Goal: Task Accomplishment & Management: Manage account settings

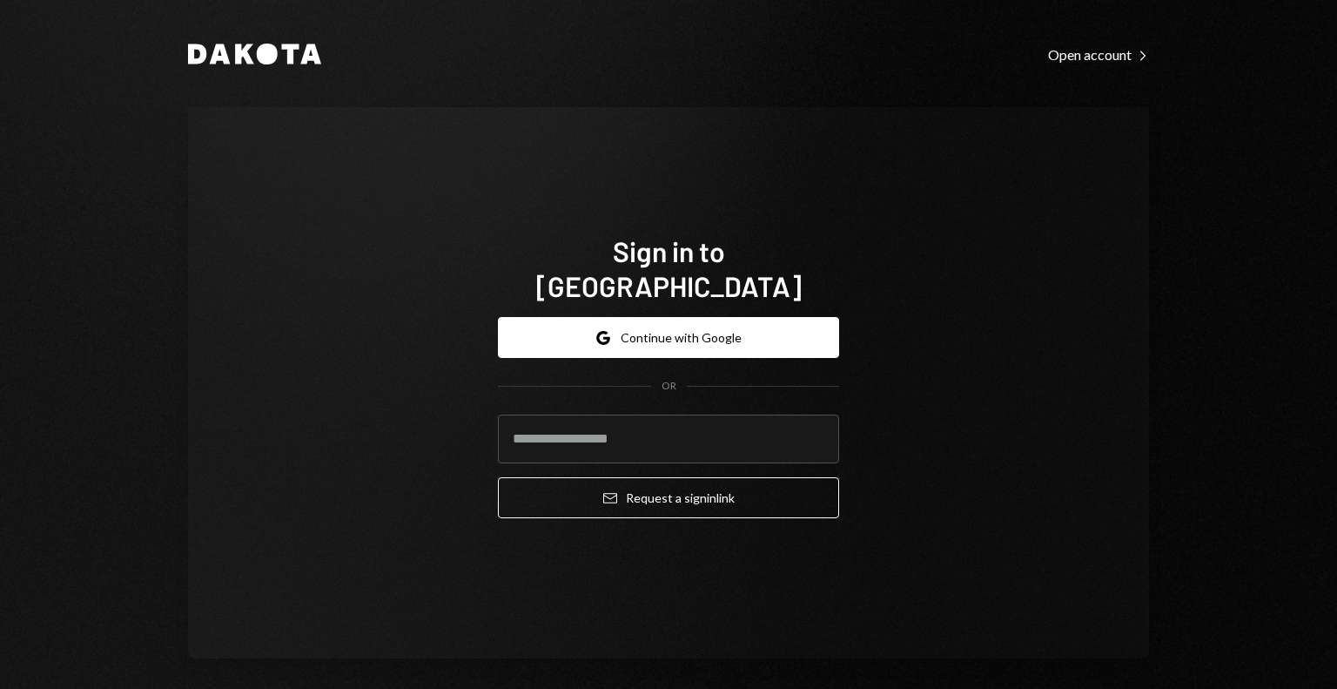
type input "**********"
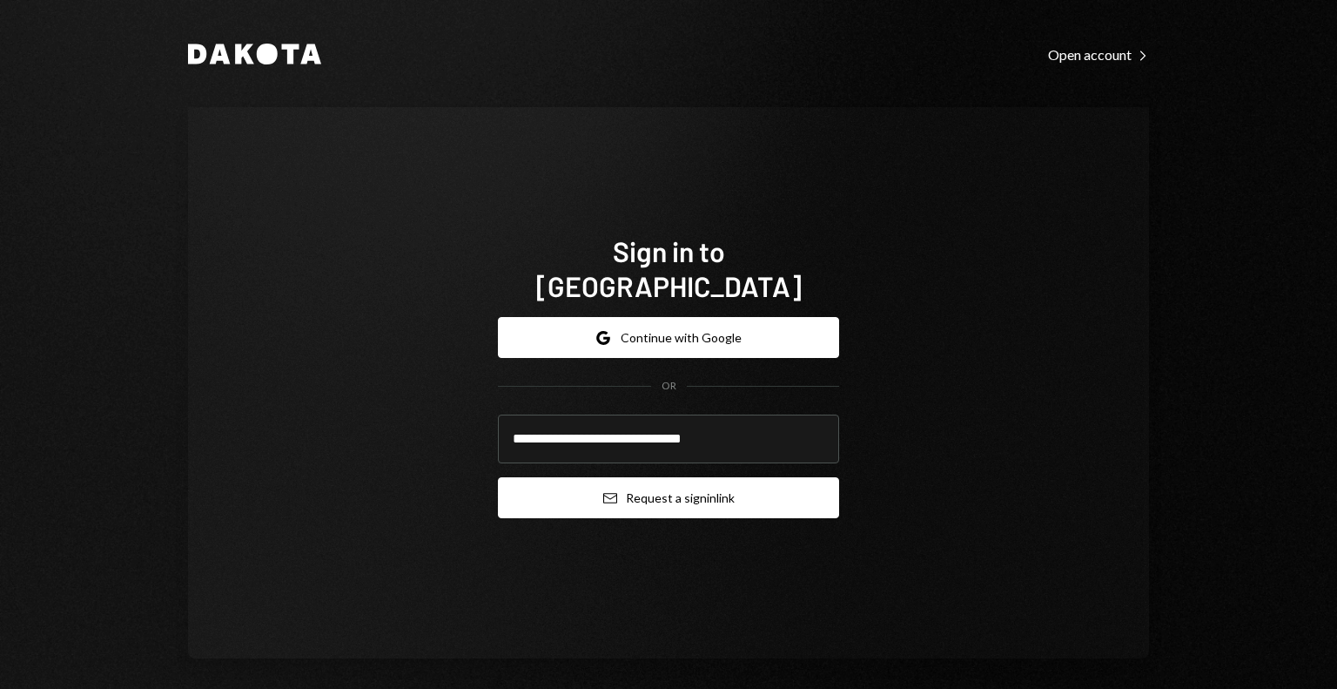
click at [620, 494] on button "Email Request a sign in link" at bounding box center [668, 497] width 341 height 41
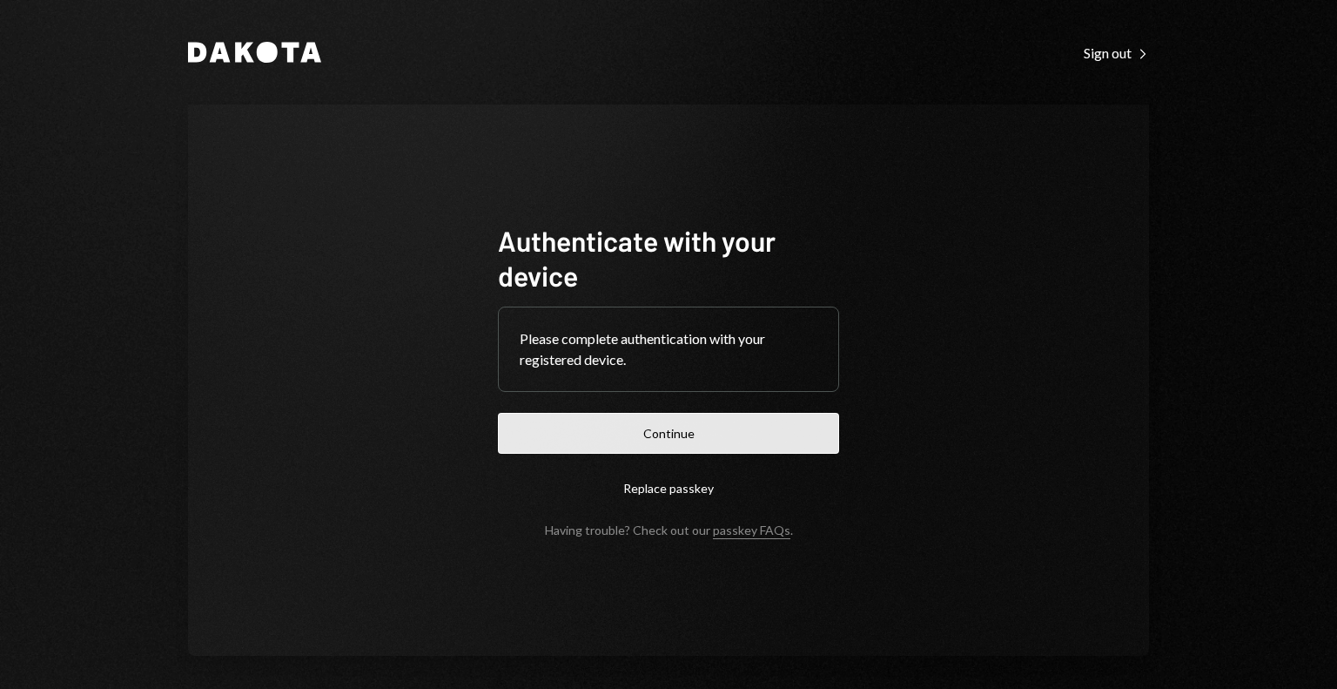
click at [669, 422] on button "Continue" at bounding box center [668, 433] width 341 height 41
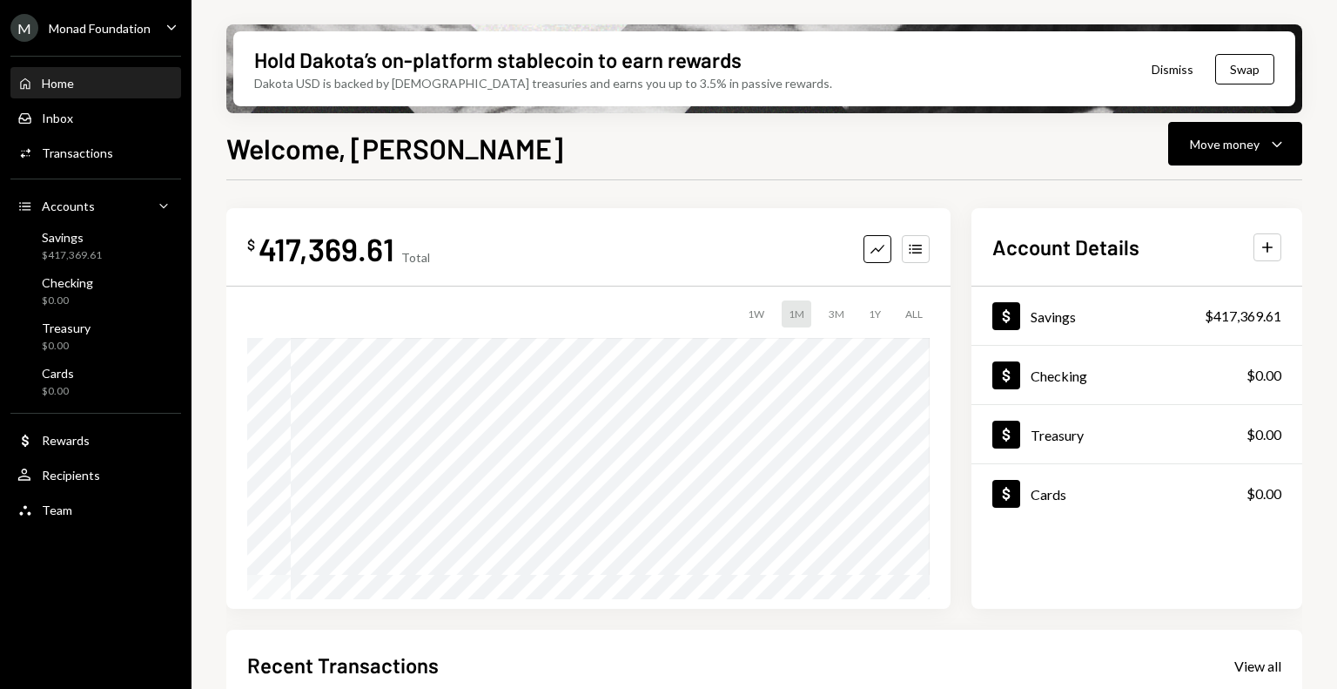
click at [125, 24] on div "Monad Foundation" at bounding box center [100, 28] width 102 height 15
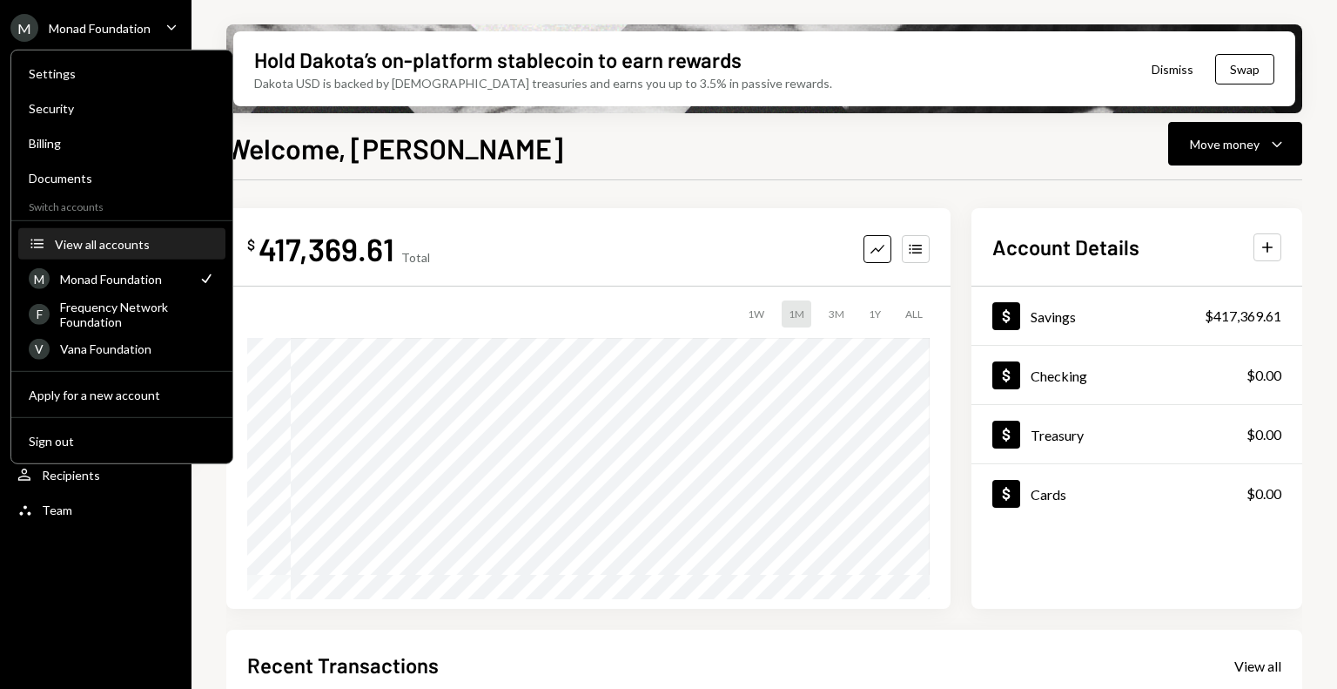
click at [94, 245] on div "View all accounts" at bounding box center [135, 243] width 160 height 15
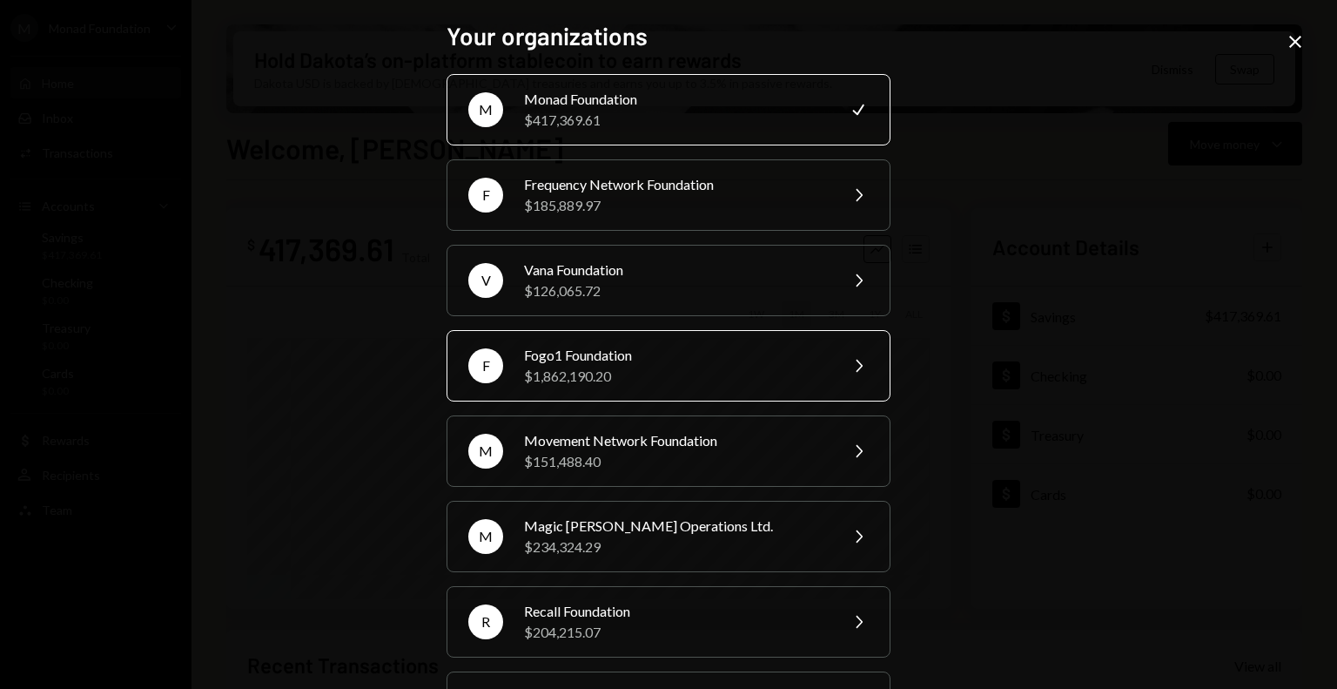
click at [676, 375] on div "$1,862,190.20" at bounding box center [675, 376] width 303 height 21
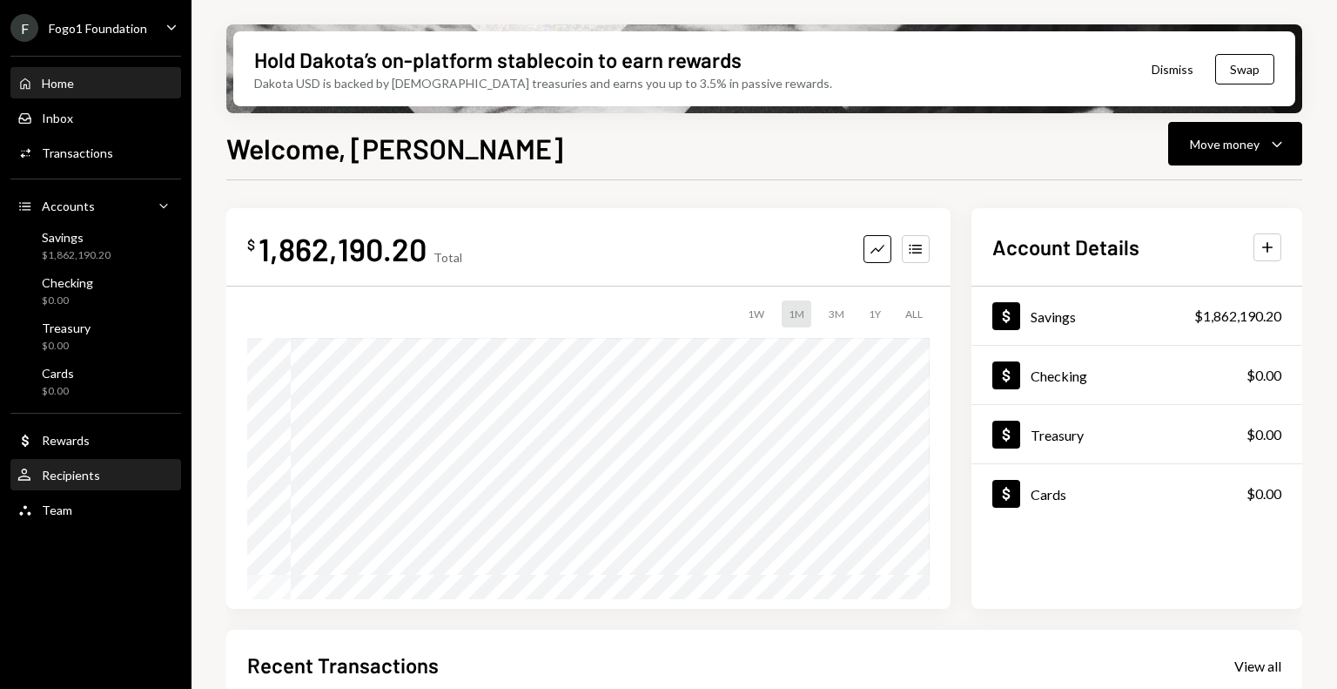
click at [64, 475] on div "Recipients" at bounding box center [71, 474] width 58 height 15
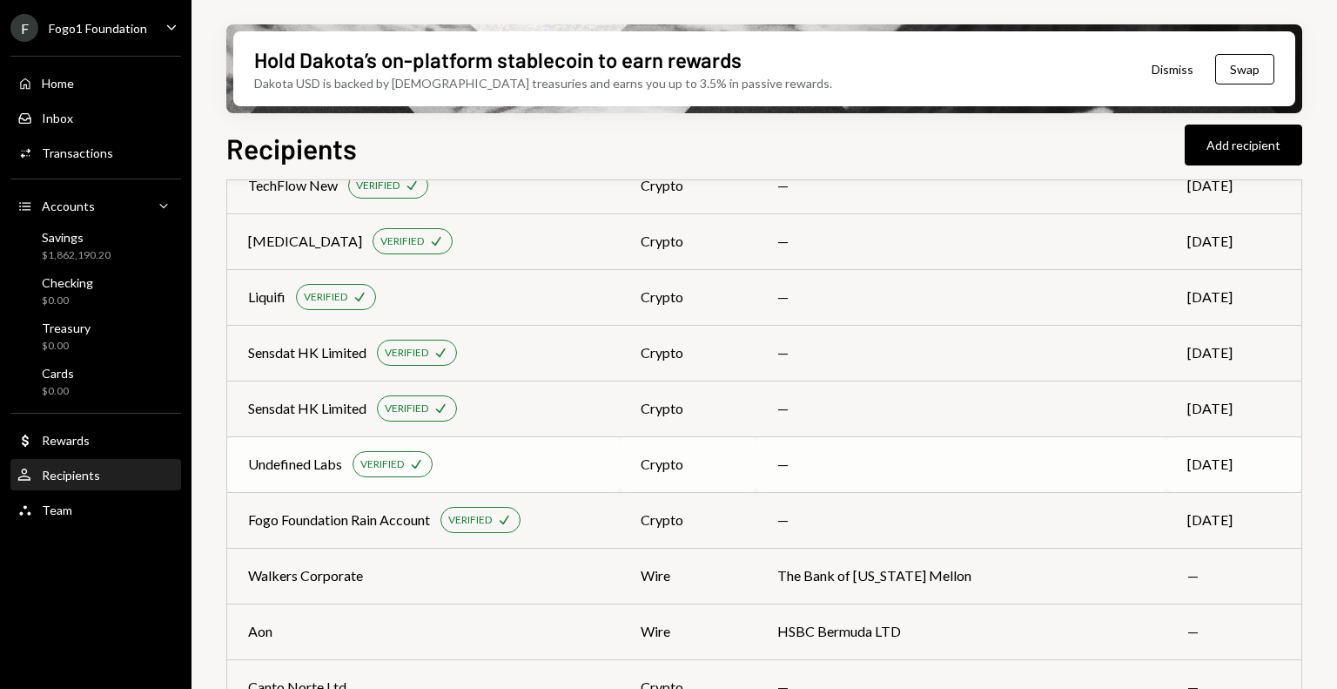
scroll to position [1151, 0]
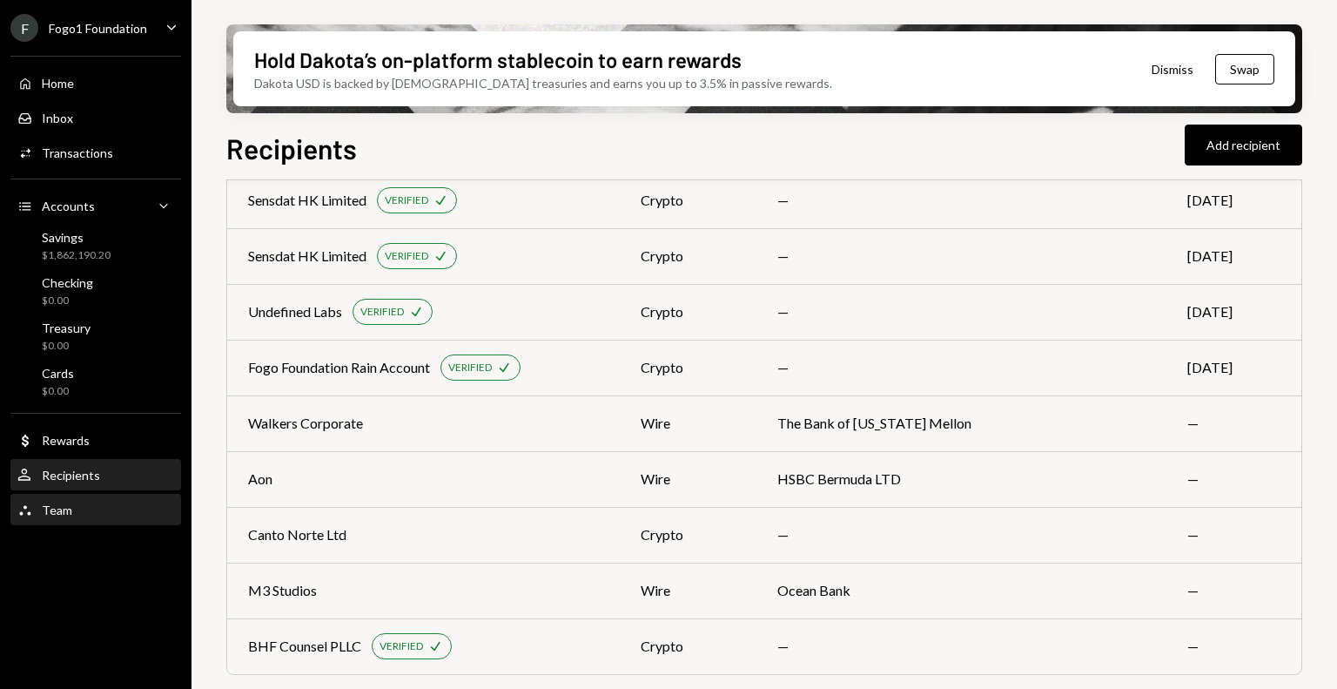
click at [69, 514] on div "Team" at bounding box center [57, 509] width 30 height 15
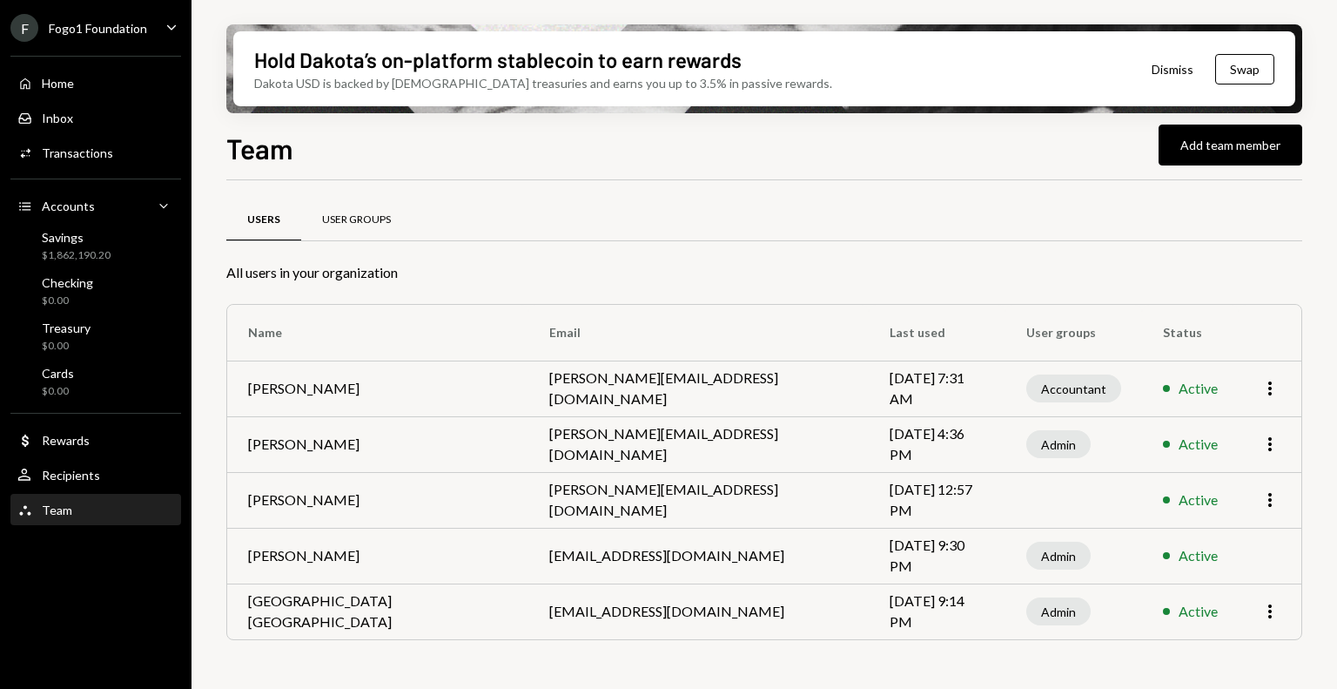
click at [376, 219] on div "User Groups" at bounding box center [356, 219] width 69 height 15
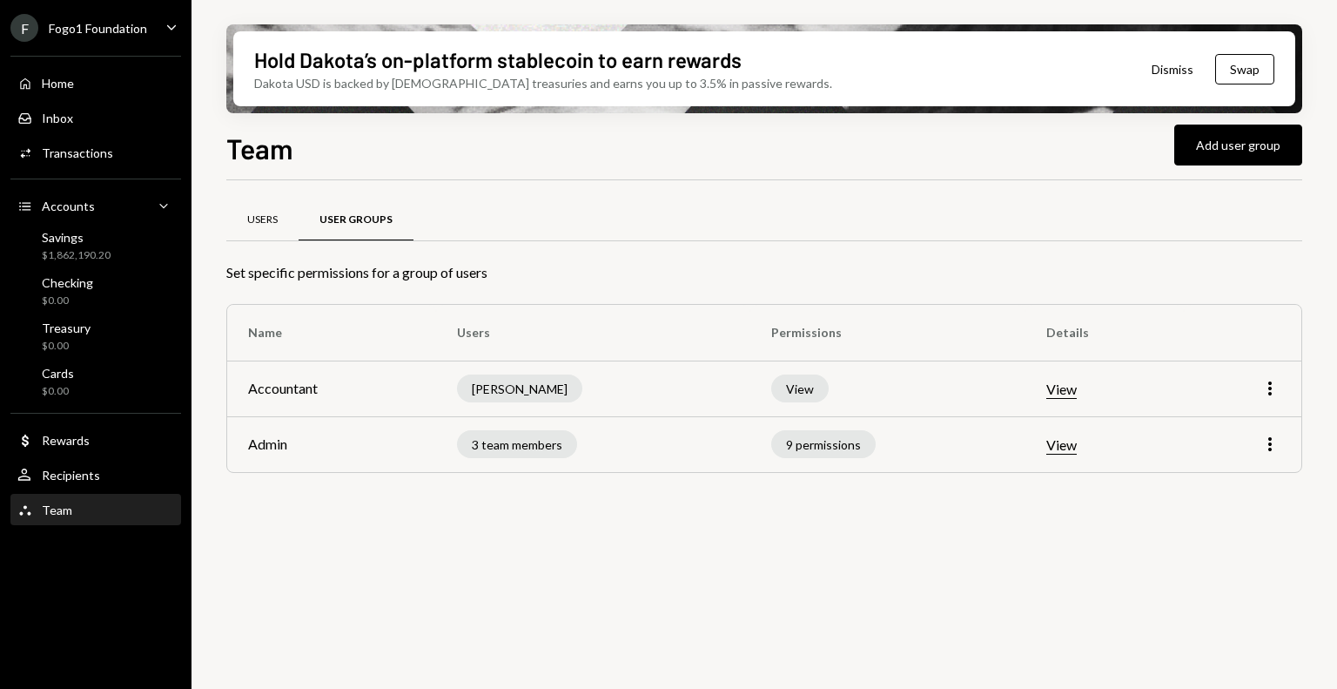
click at [267, 219] on div "Users" at bounding box center [262, 219] width 30 height 15
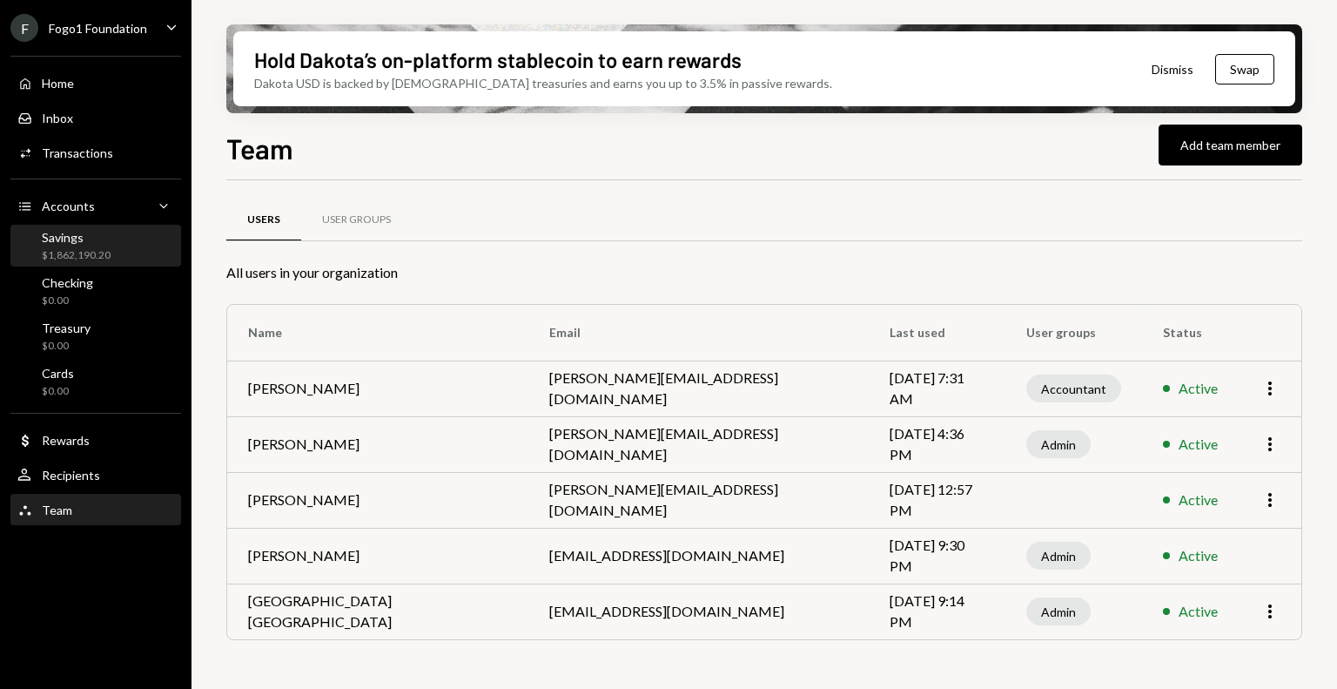
click at [72, 243] on div "Savings" at bounding box center [76, 237] width 69 height 15
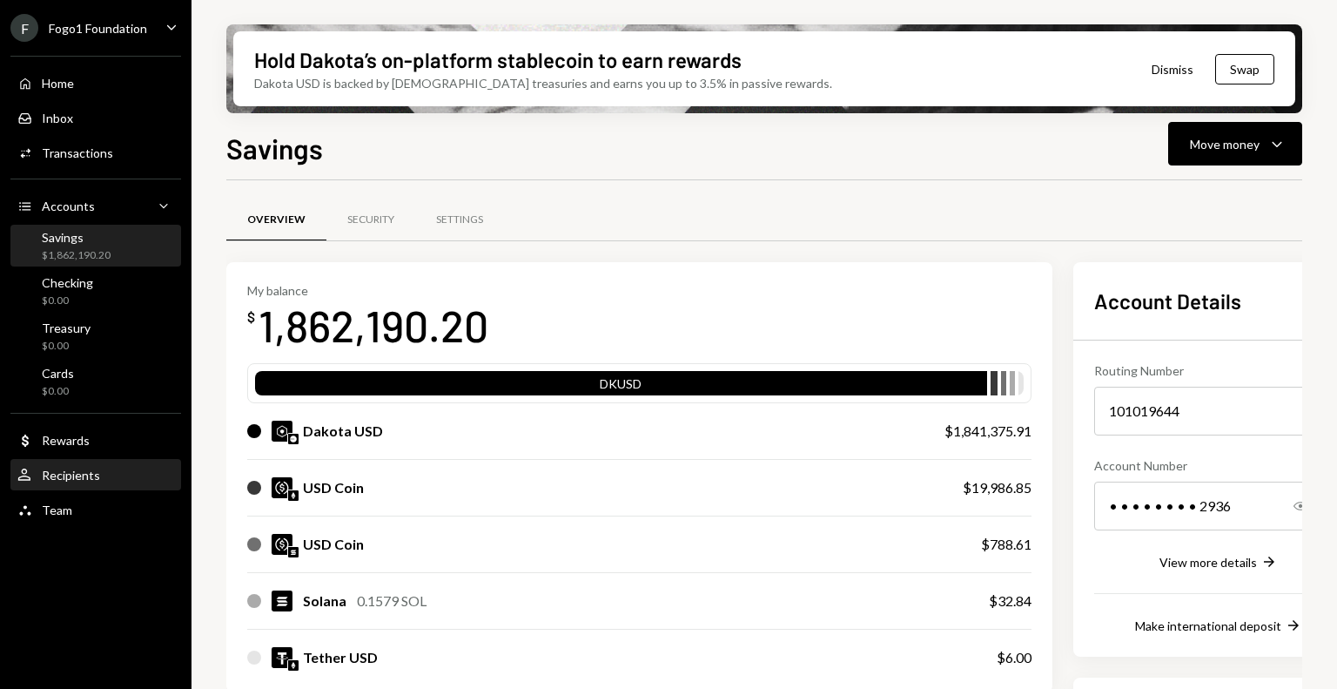
click at [84, 478] on div "Recipients" at bounding box center [71, 474] width 58 height 15
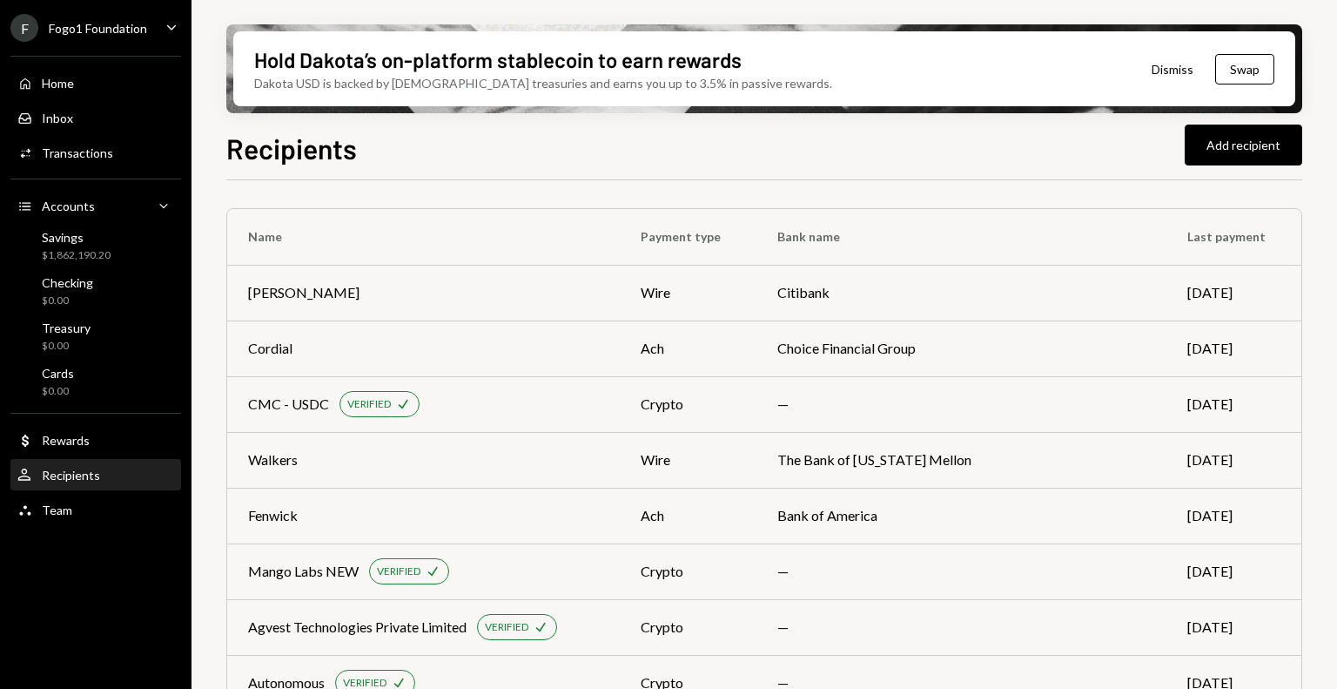
scroll to position [460, 0]
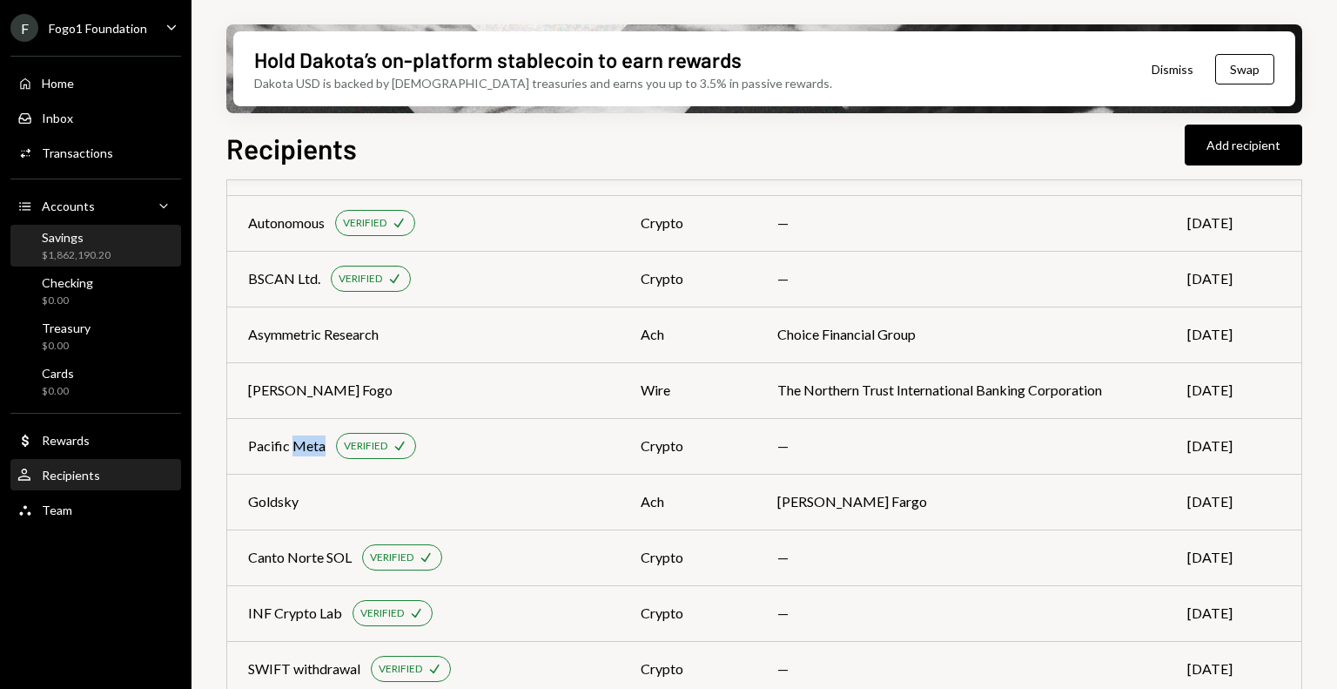
click at [112, 257] on div "Savings $1,862,190.20" at bounding box center [95, 246] width 157 height 33
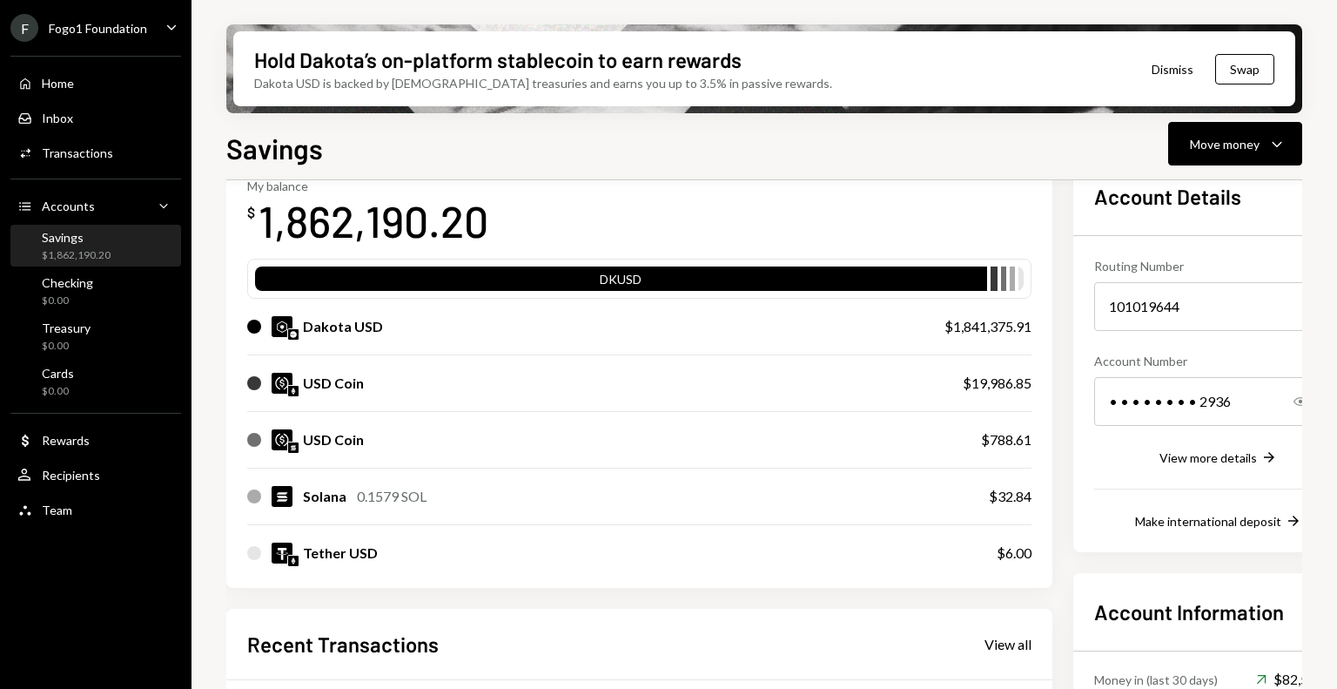
scroll to position [113, 0]
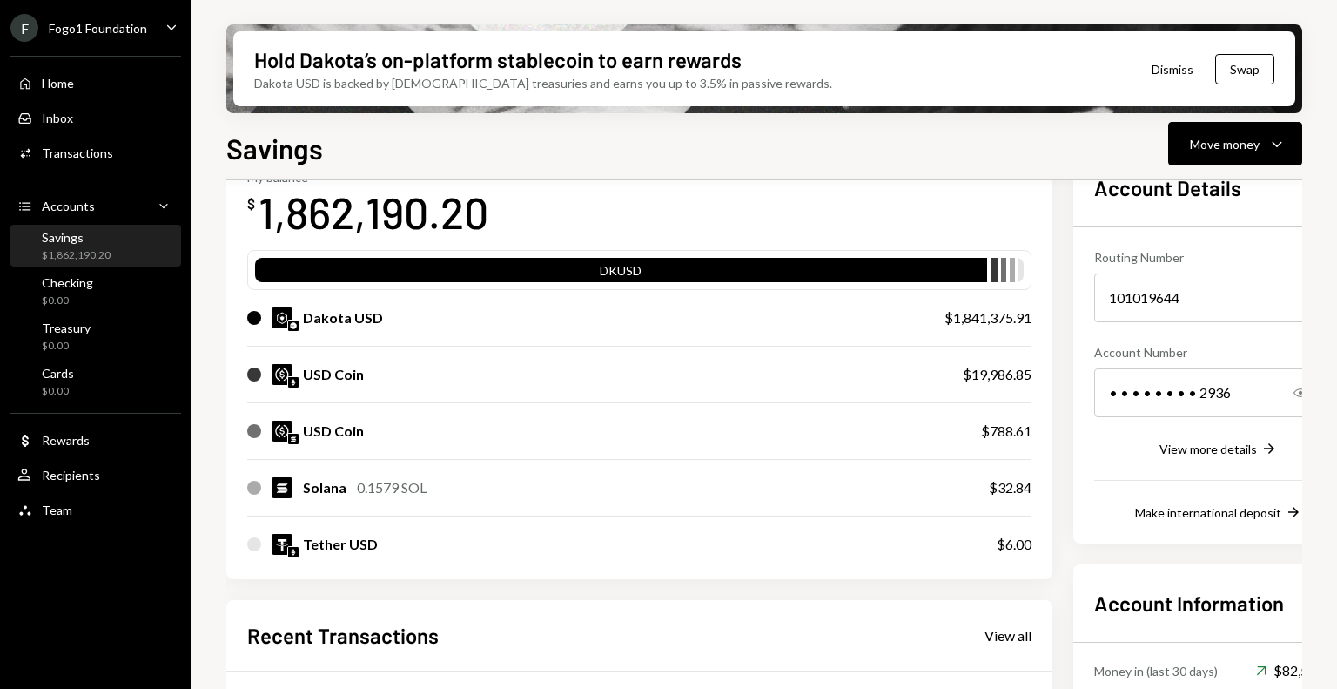
click at [86, 248] on div "$1,862,190.20" at bounding box center [76, 255] width 69 height 15
click at [112, 22] on div "Fogo1 Foundation" at bounding box center [98, 28] width 98 height 15
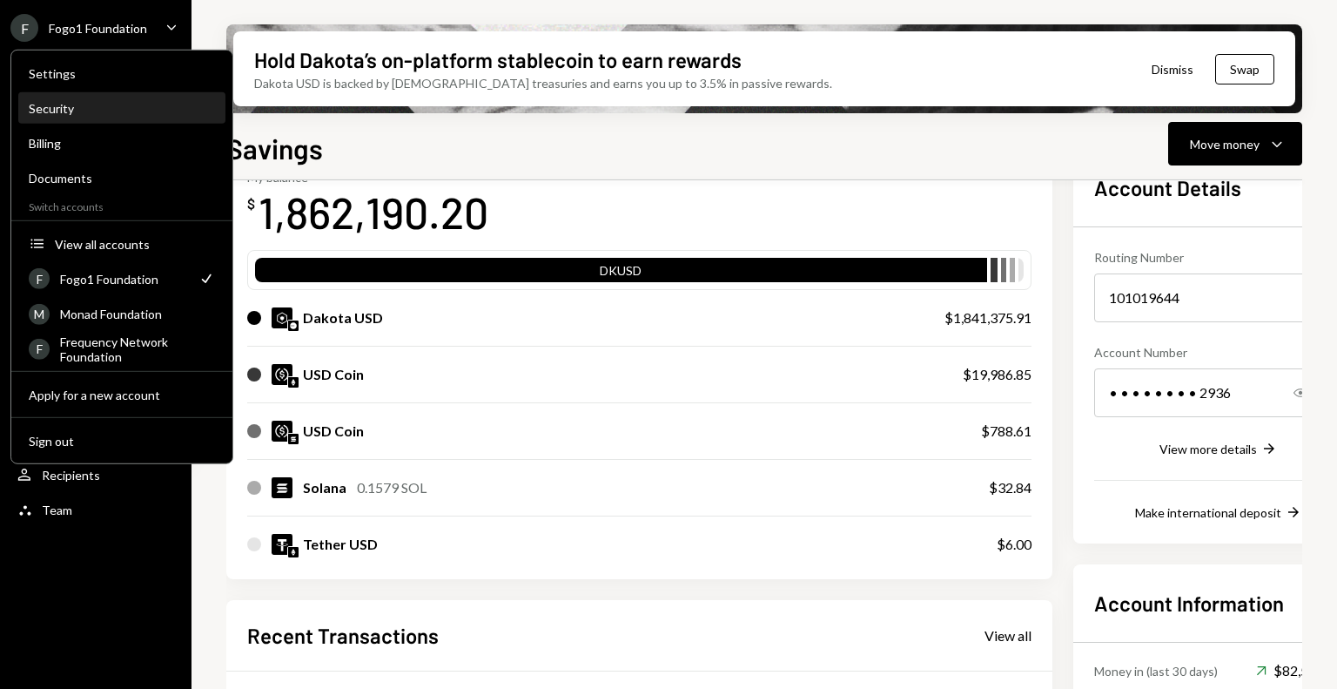
click at [108, 108] on div "Security" at bounding box center [122, 108] width 186 height 15
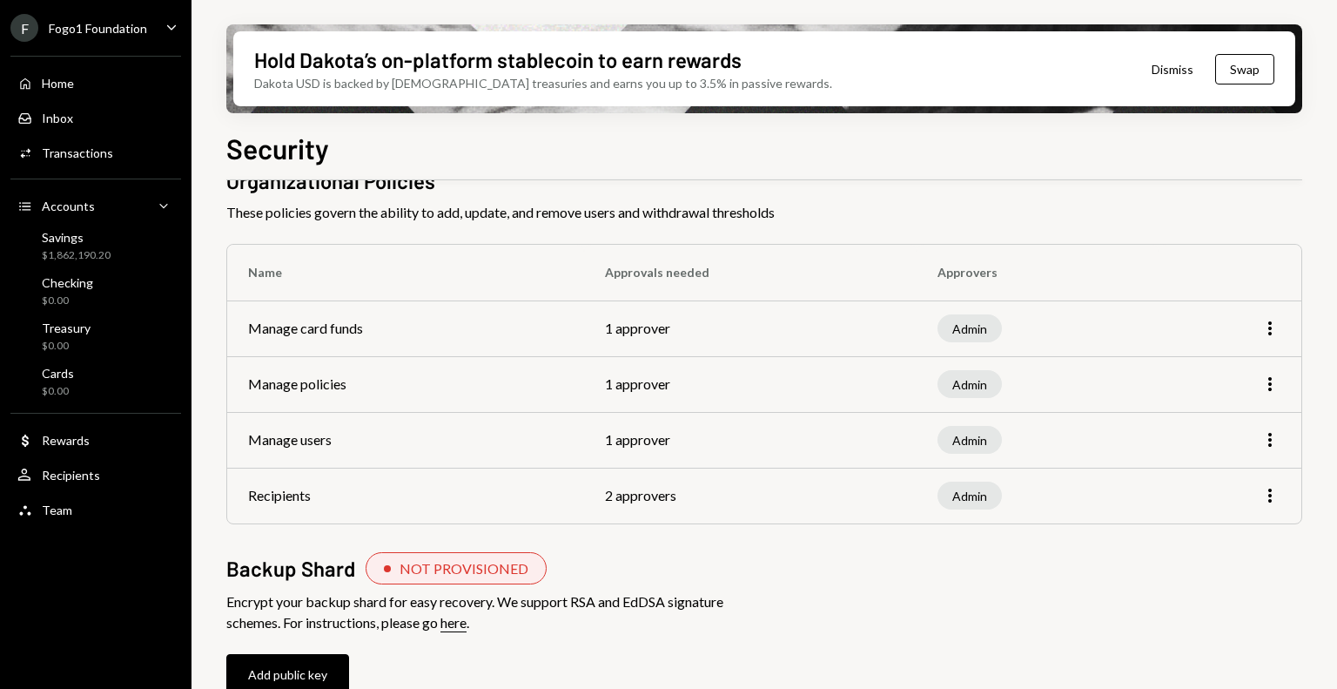
scroll to position [61, 0]
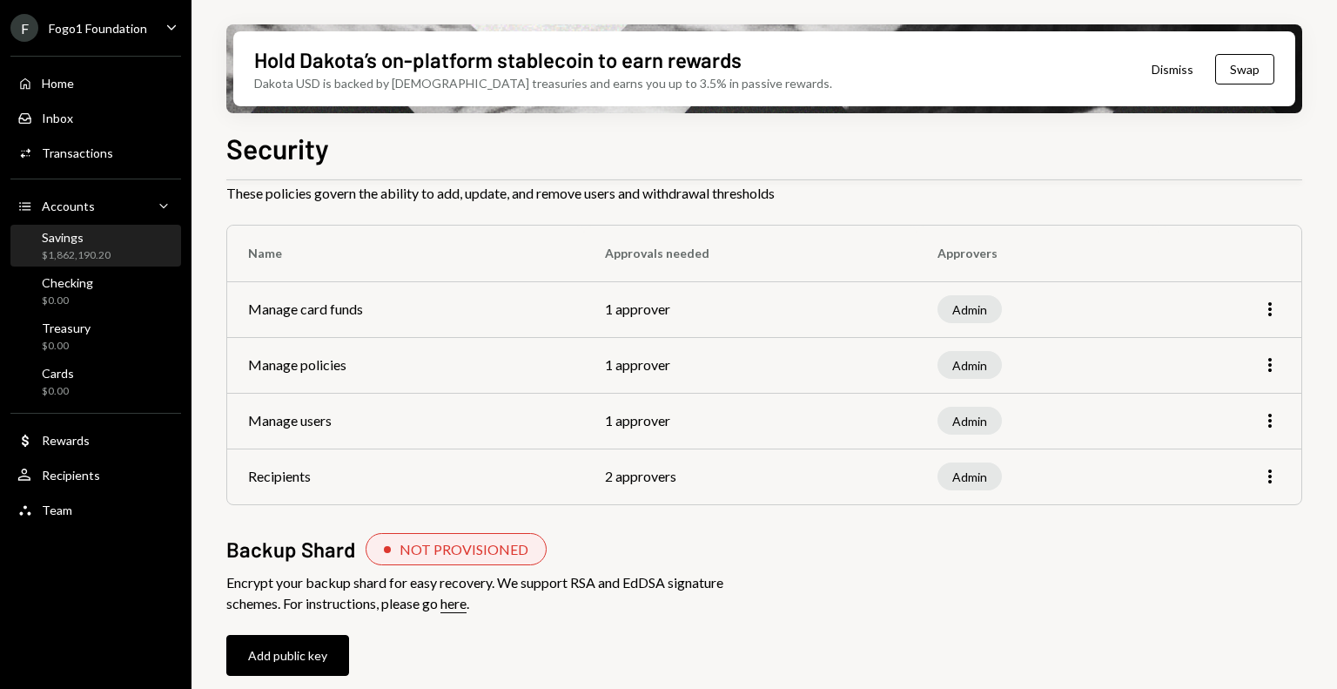
click at [84, 242] on div "Savings" at bounding box center [76, 237] width 69 height 15
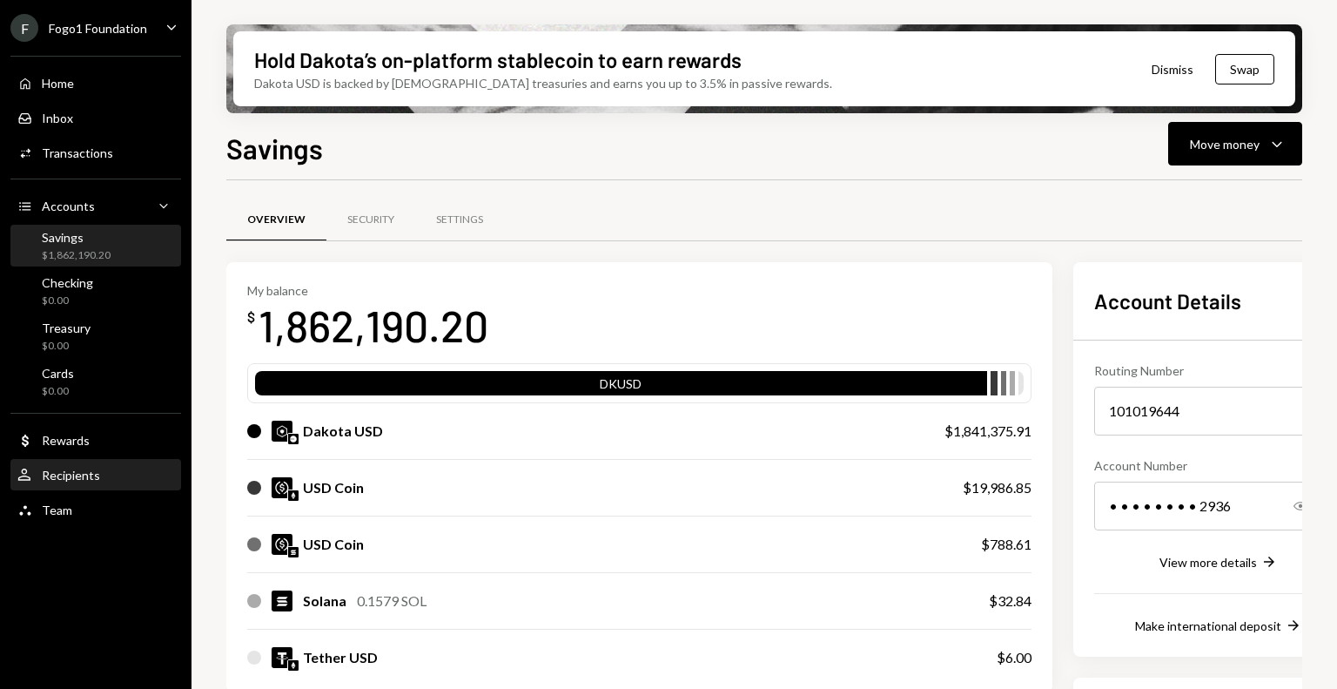
click at [87, 476] on div "Recipients" at bounding box center [71, 474] width 58 height 15
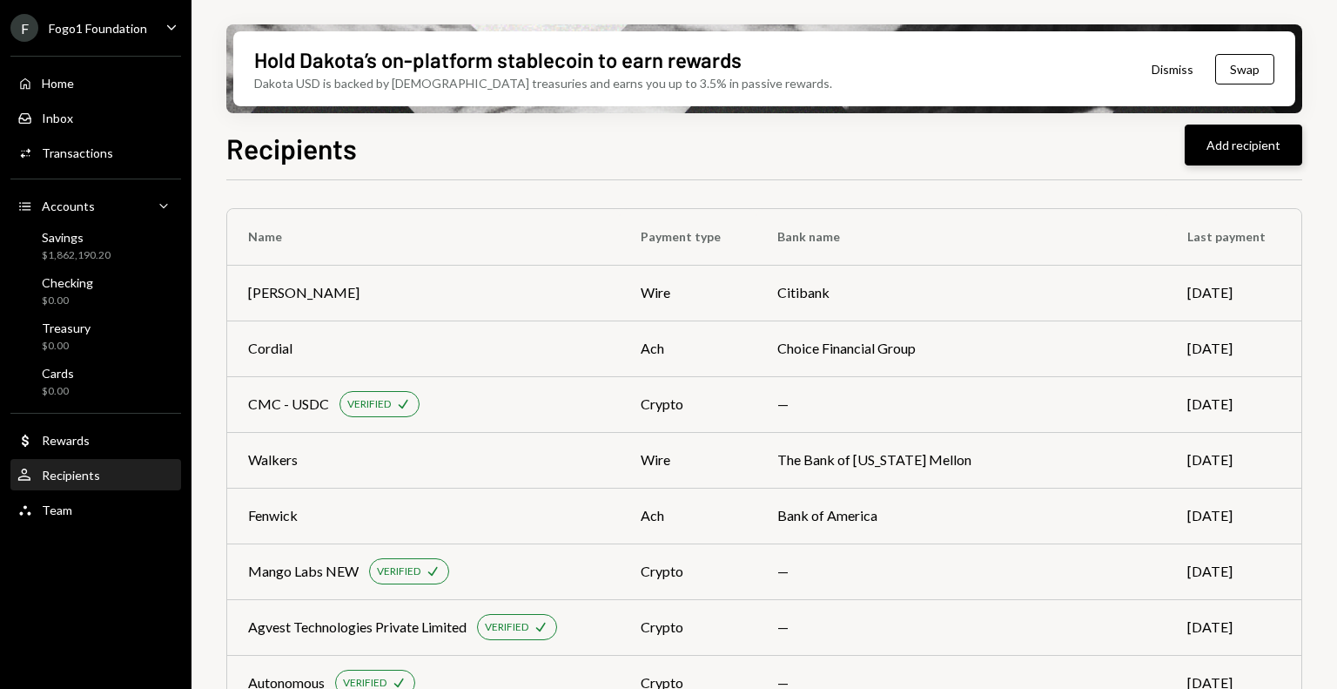
click at [1229, 139] on button "Add recipient" at bounding box center [1244, 144] width 118 height 41
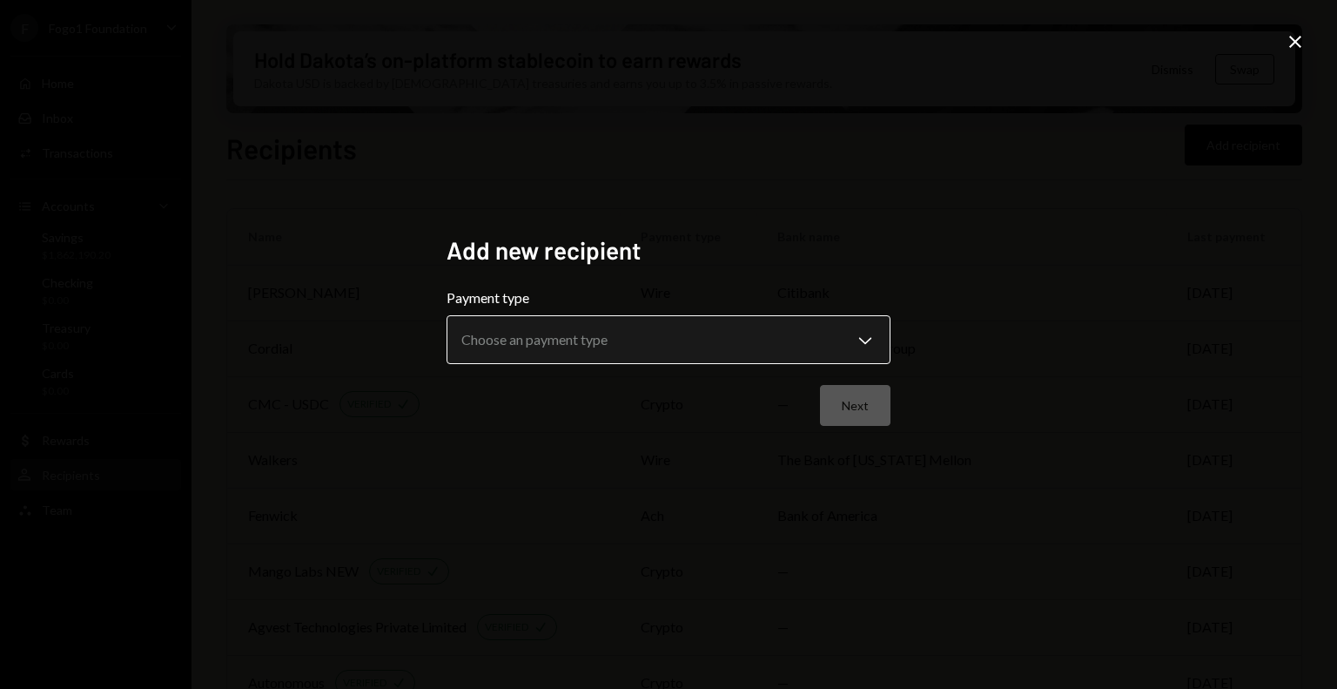
click at [658, 346] on body "F Fogo1 Foundation Caret Down Home Home Inbox Inbox Activities Transactions Acc…" at bounding box center [668, 344] width 1337 height 689
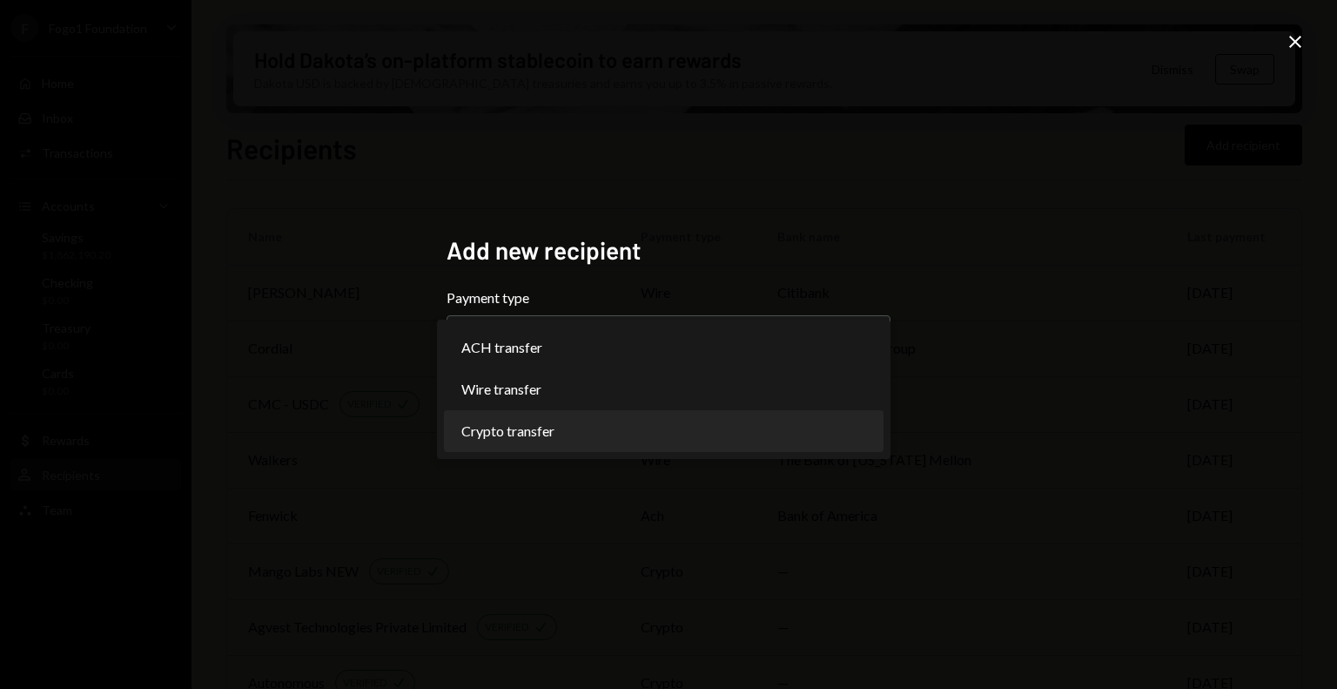
select select "******"
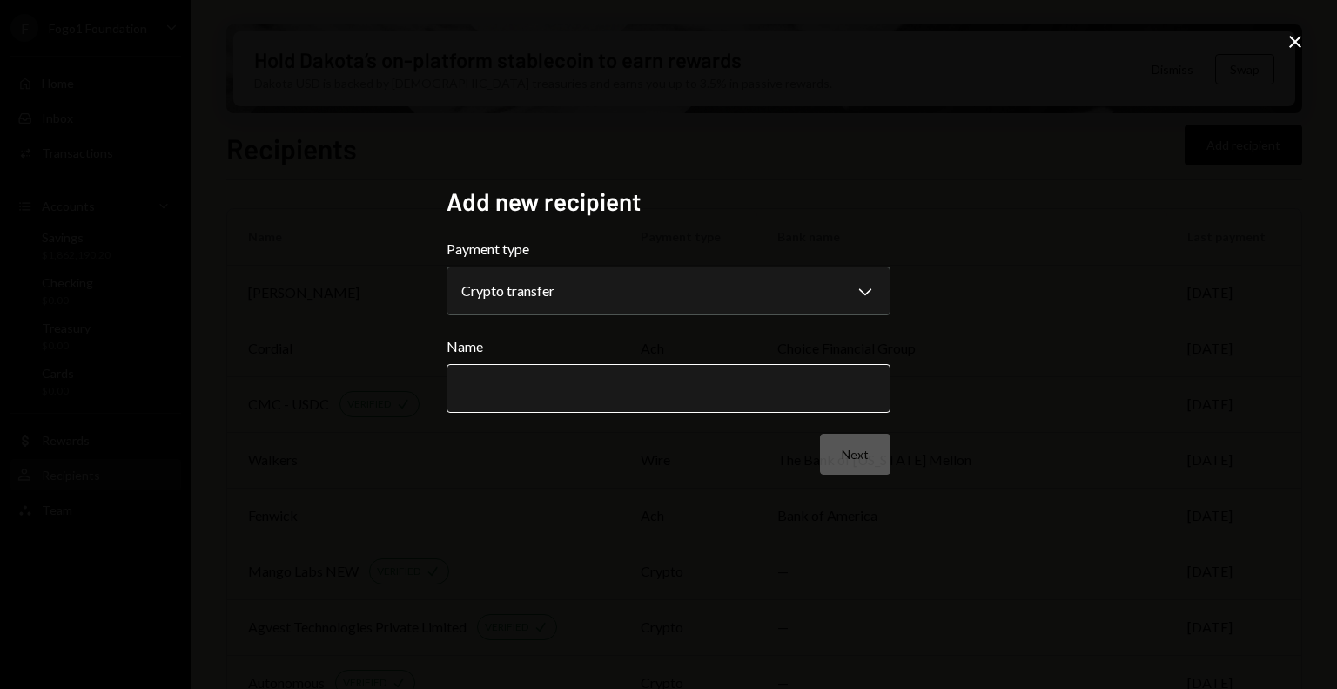
click at [626, 396] on input "Name" at bounding box center [669, 388] width 444 height 49
type input "********"
click at [871, 459] on button "Next" at bounding box center [855, 454] width 71 height 41
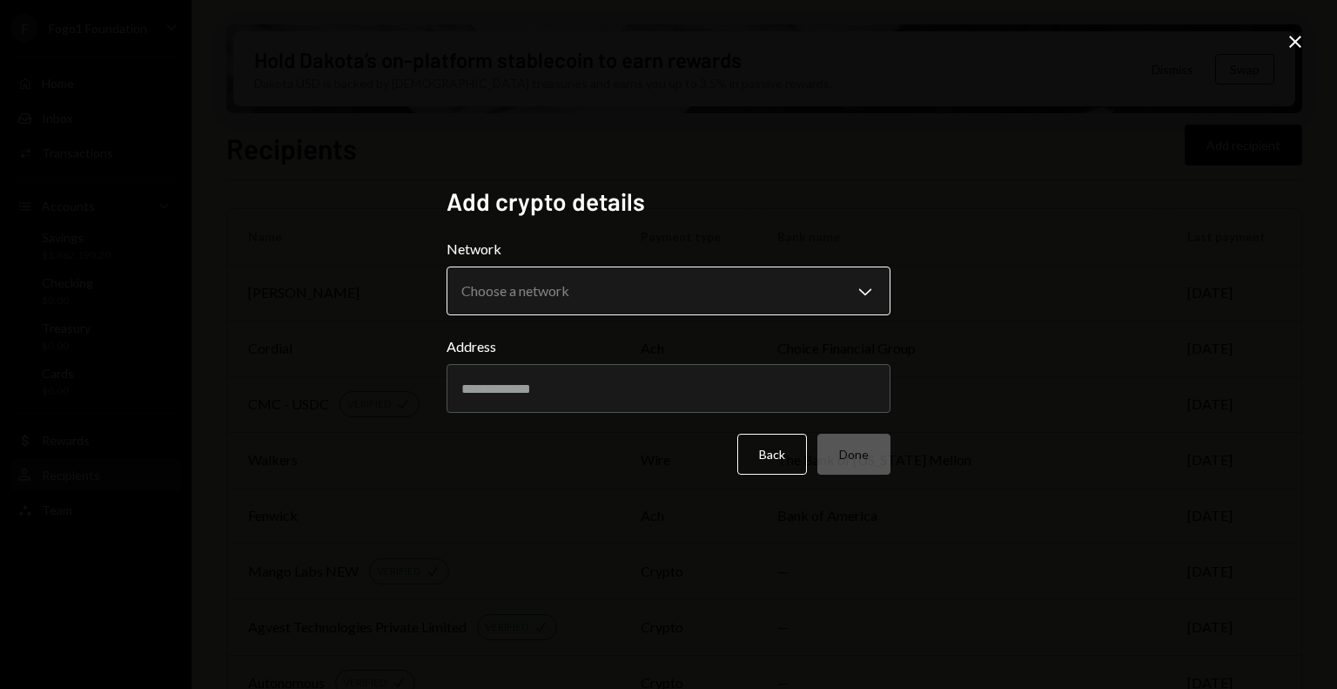
click at [595, 302] on body "F Fogo1 Foundation Caret Down Home Home Inbox Inbox Activities Transactions Acc…" at bounding box center [668, 344] width 1337 height 689
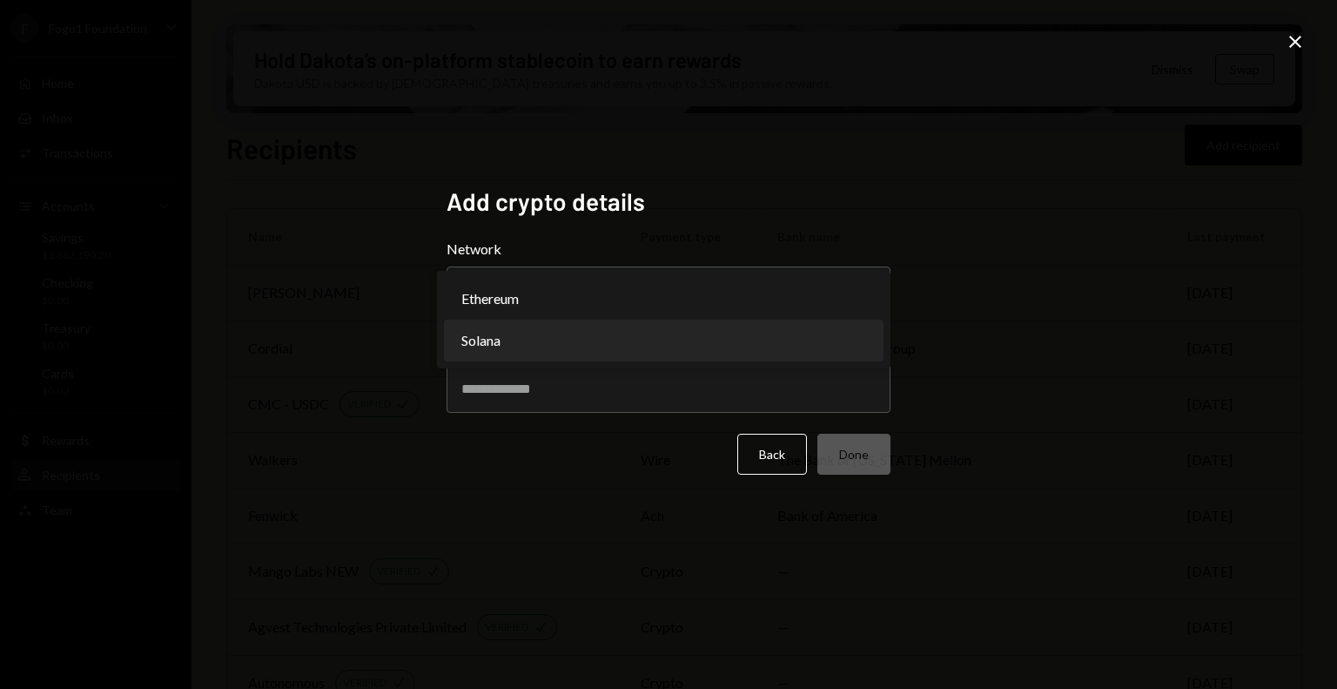
select select "**********"
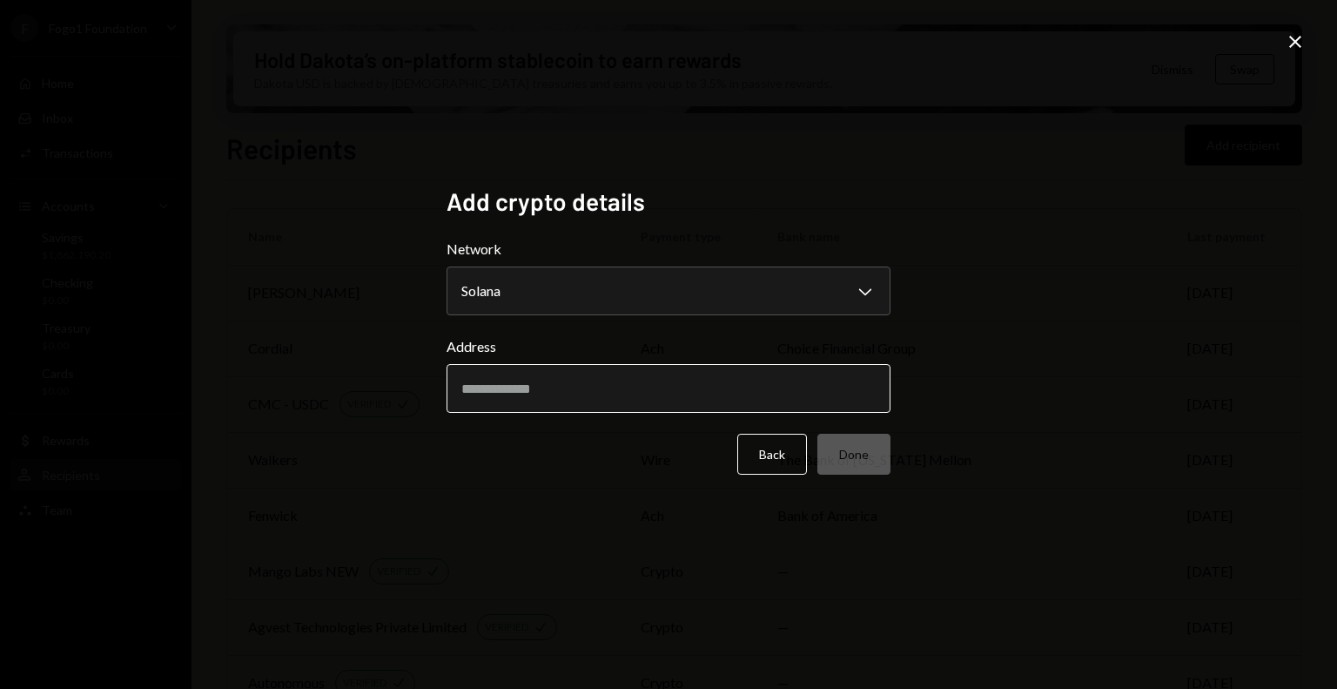
click at [554, 384] on input "Address" at bounding box center [669, 388] width 444 height 49
paste input "**********"
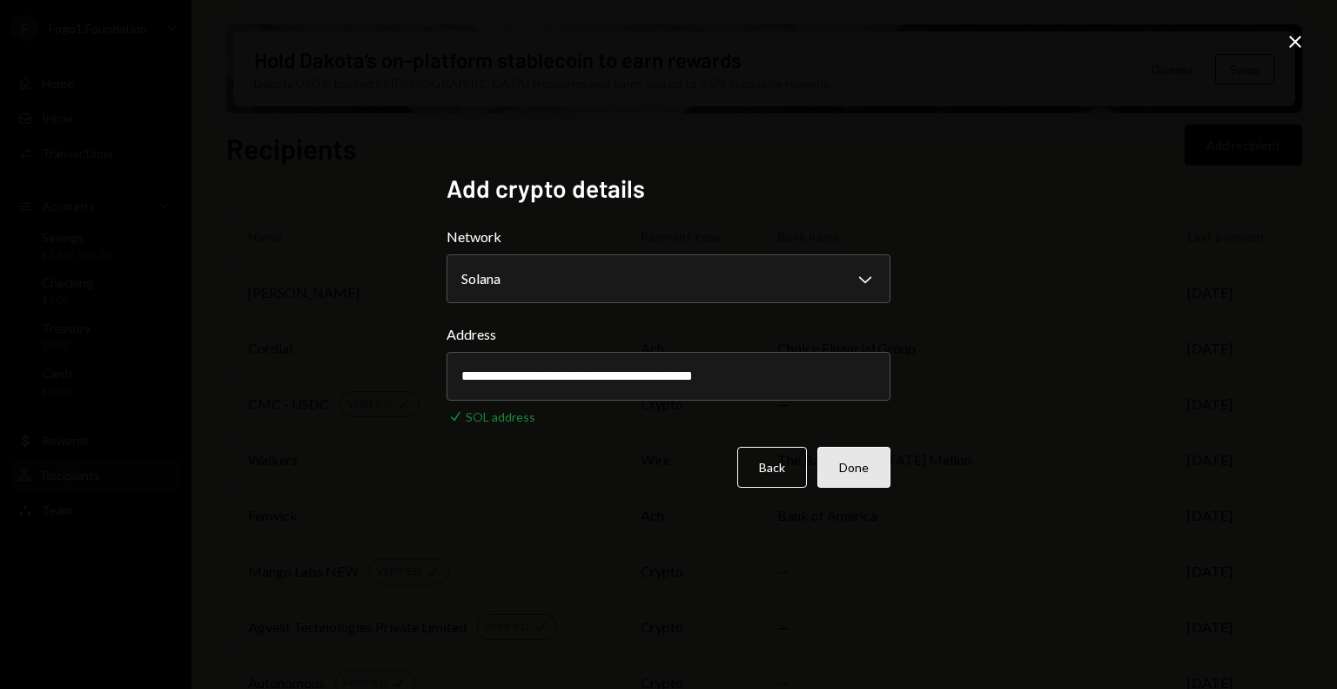
type input "**********"
click at [859, 464] on button "Done" at bounding box center [853, 467] width 73 height 41
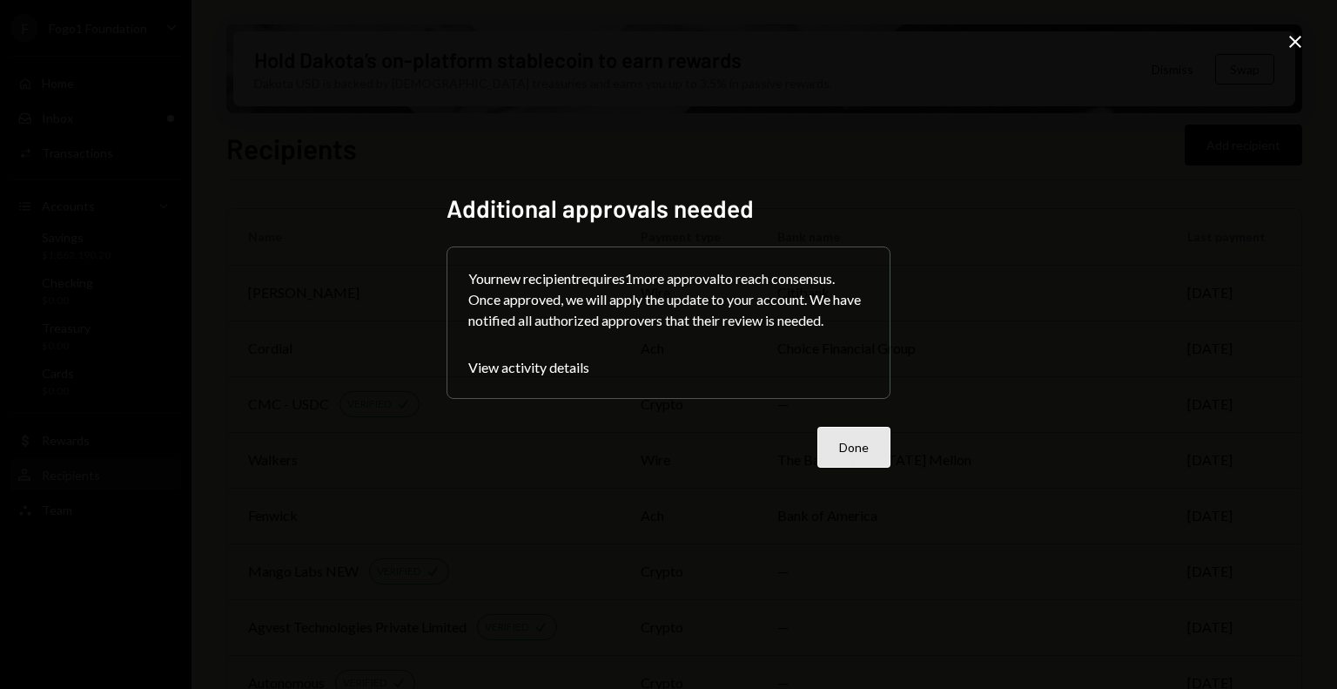
click at [865, 451] on button "Done" at bounding box center [853, 447] width 73 height 41
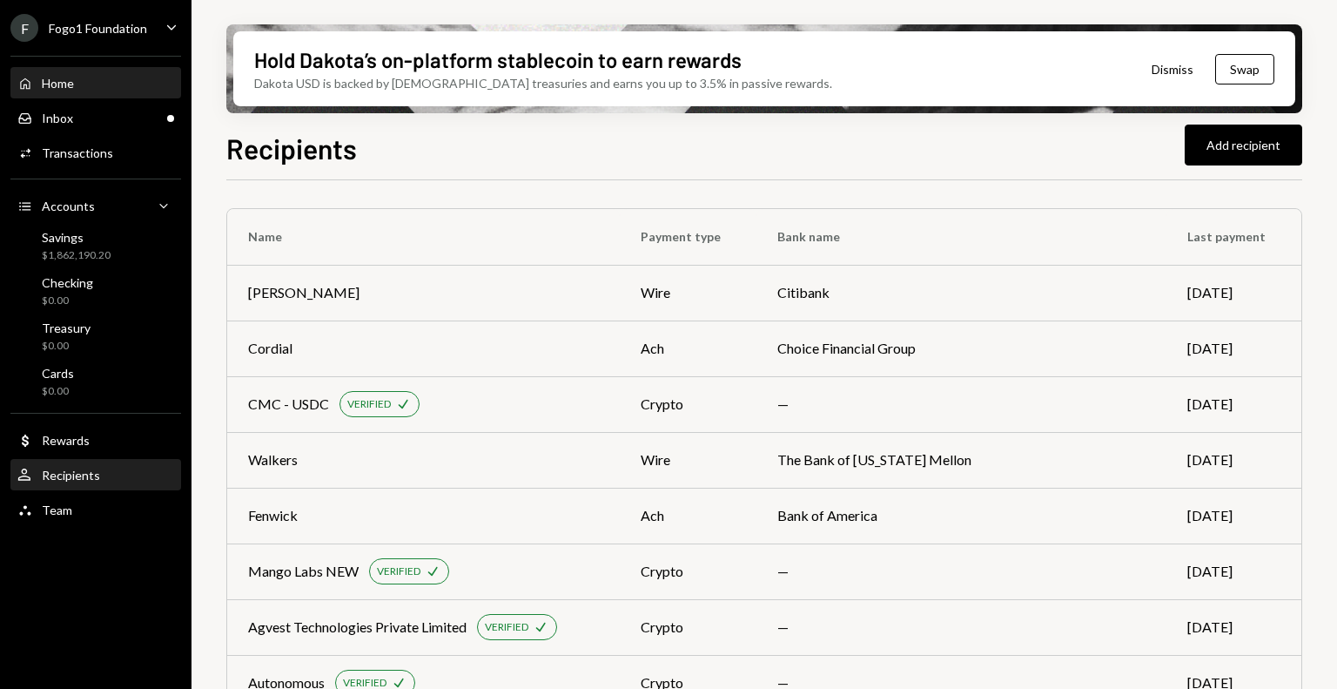
click at [116, 87] on div "Home Home" at bounding box center [95, 84] width 157 height 16
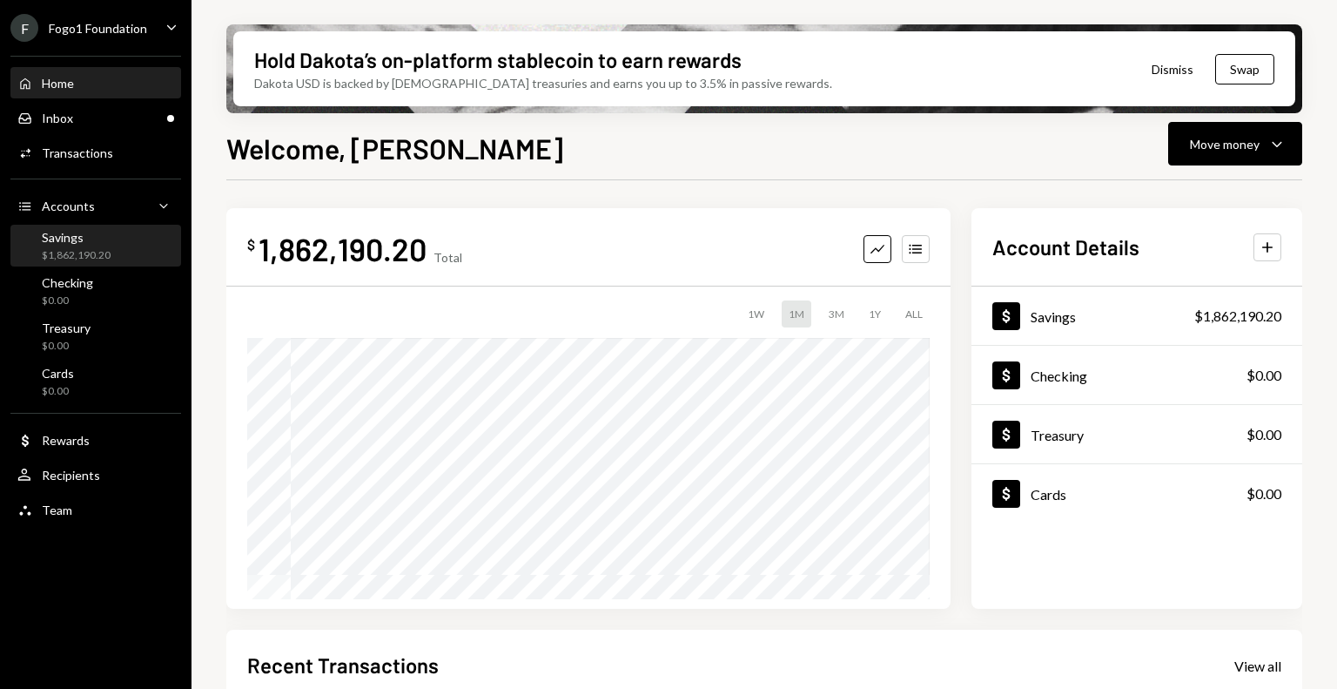
click at [91, 242] on div "Savings" at bounding box center [76, 237] width 69 height 15
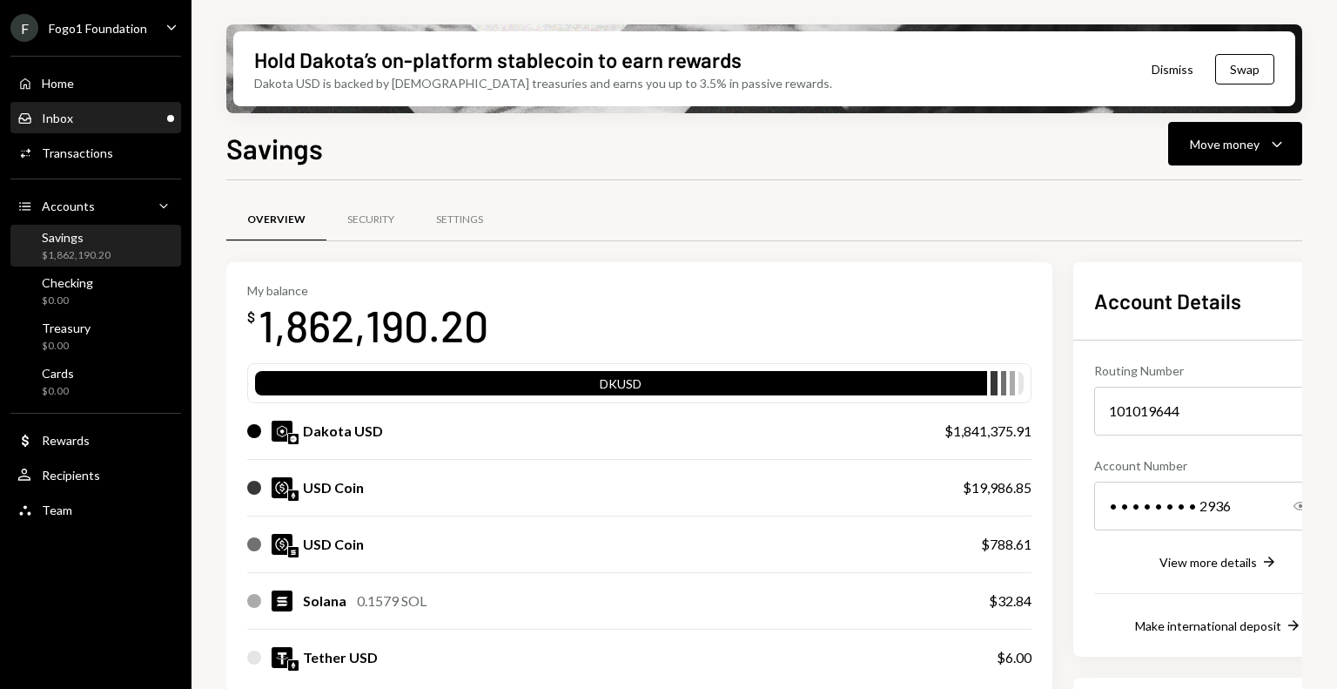
click at [98, 116] on div "Inbox Inbox" at bounding box center [95, 119] width 157 height 16
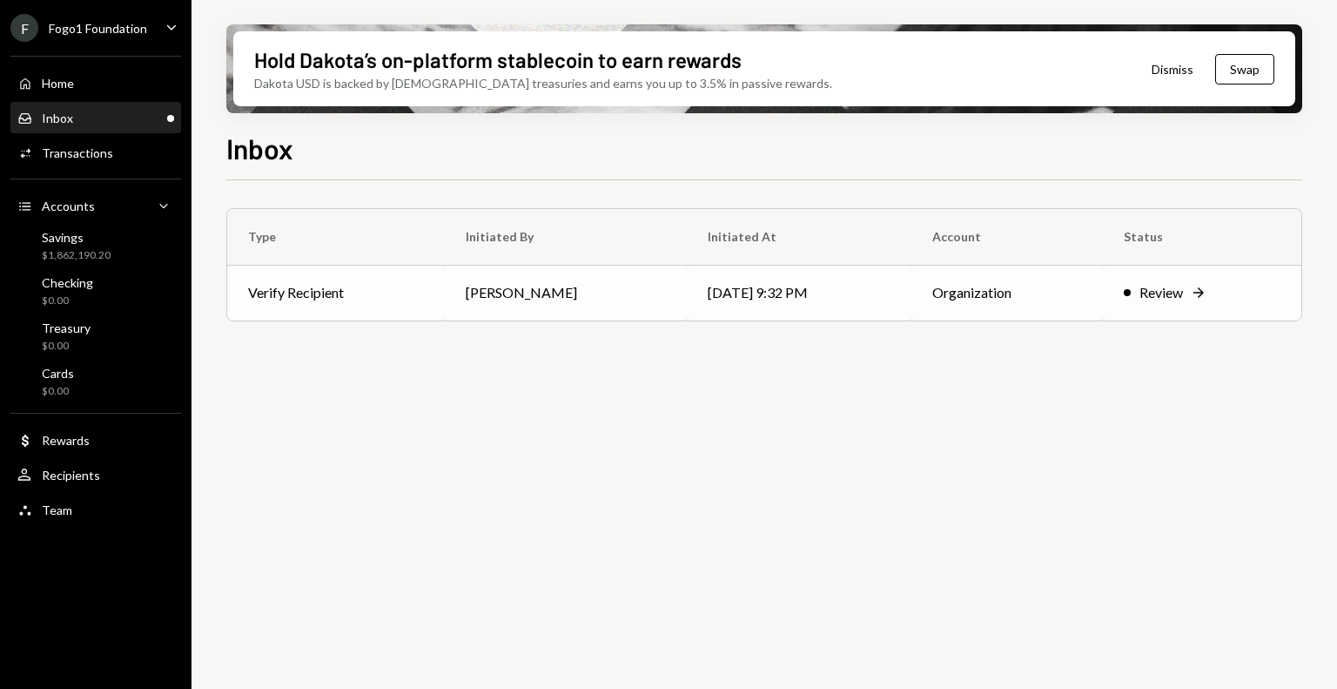
click at [465, 290] on td "[PERSON_NAME]" at bounding box center [566, 293] width 242 height 56
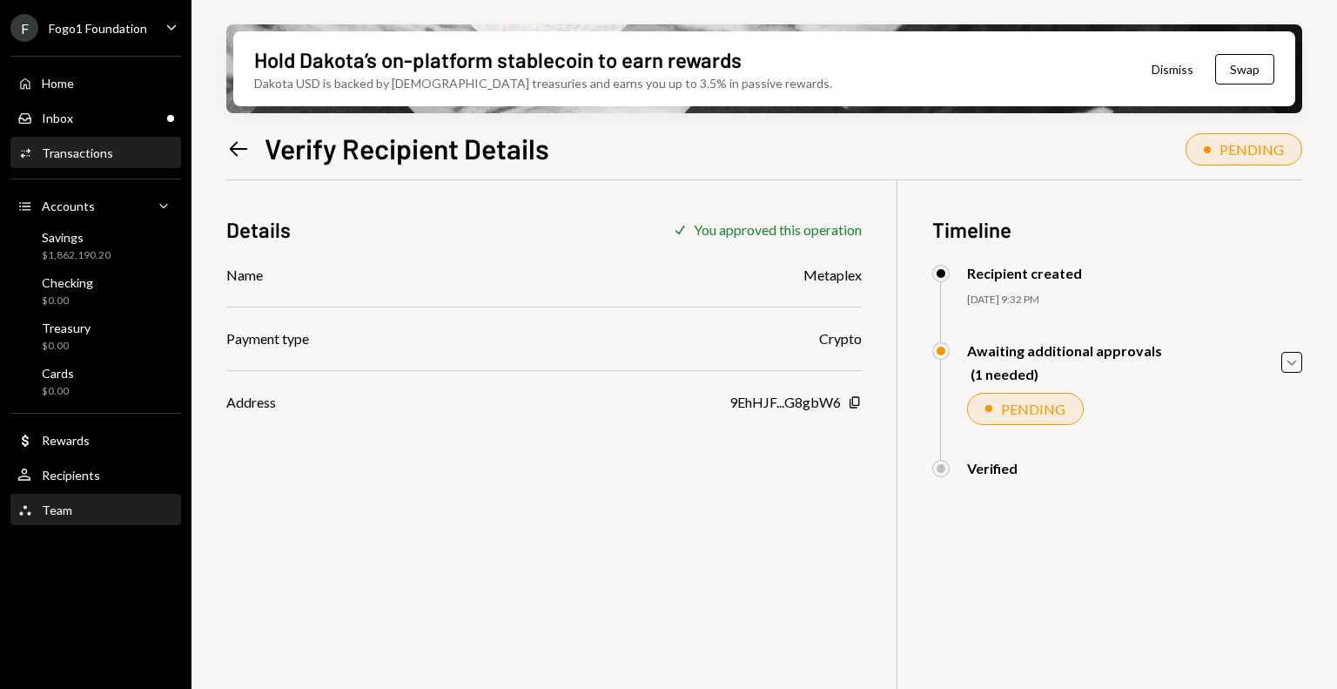
click at [71, 520] on div "Team Team" at bounding box center [95, 510] width 157 height 30
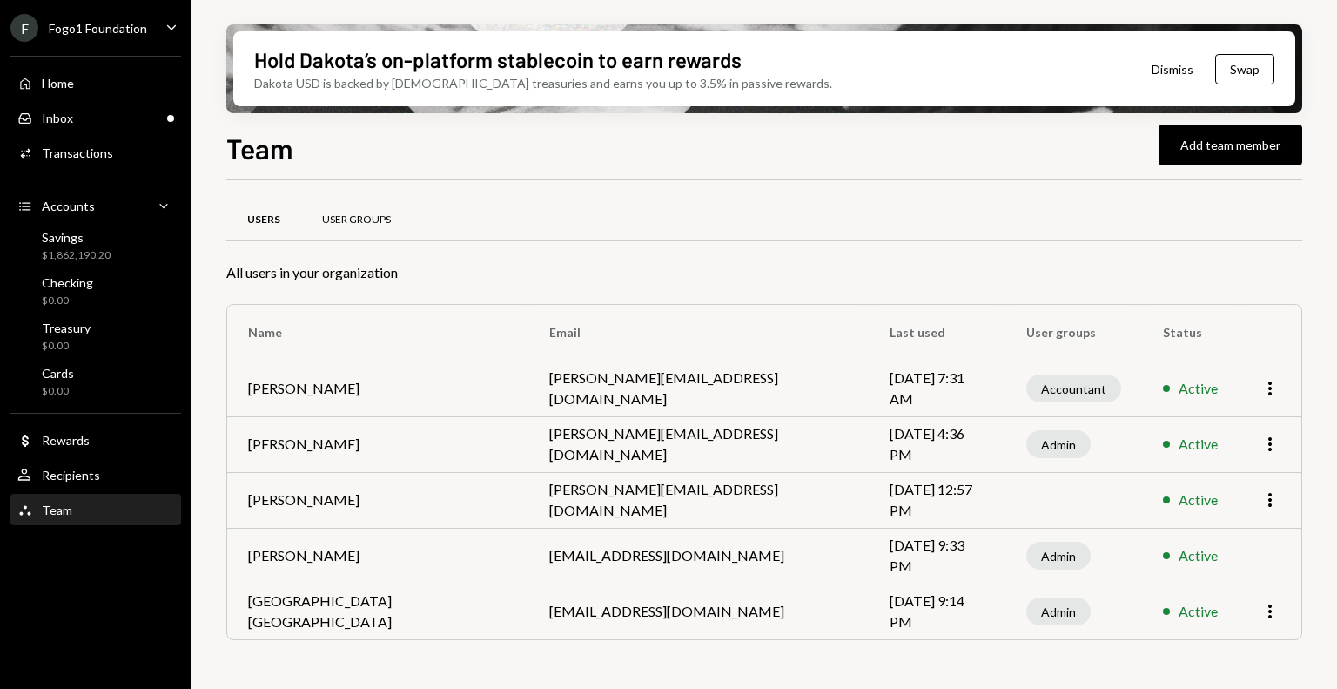
click at [356, 228] on div "User Groups" at bounding box center [356, 220] width 111 height 42
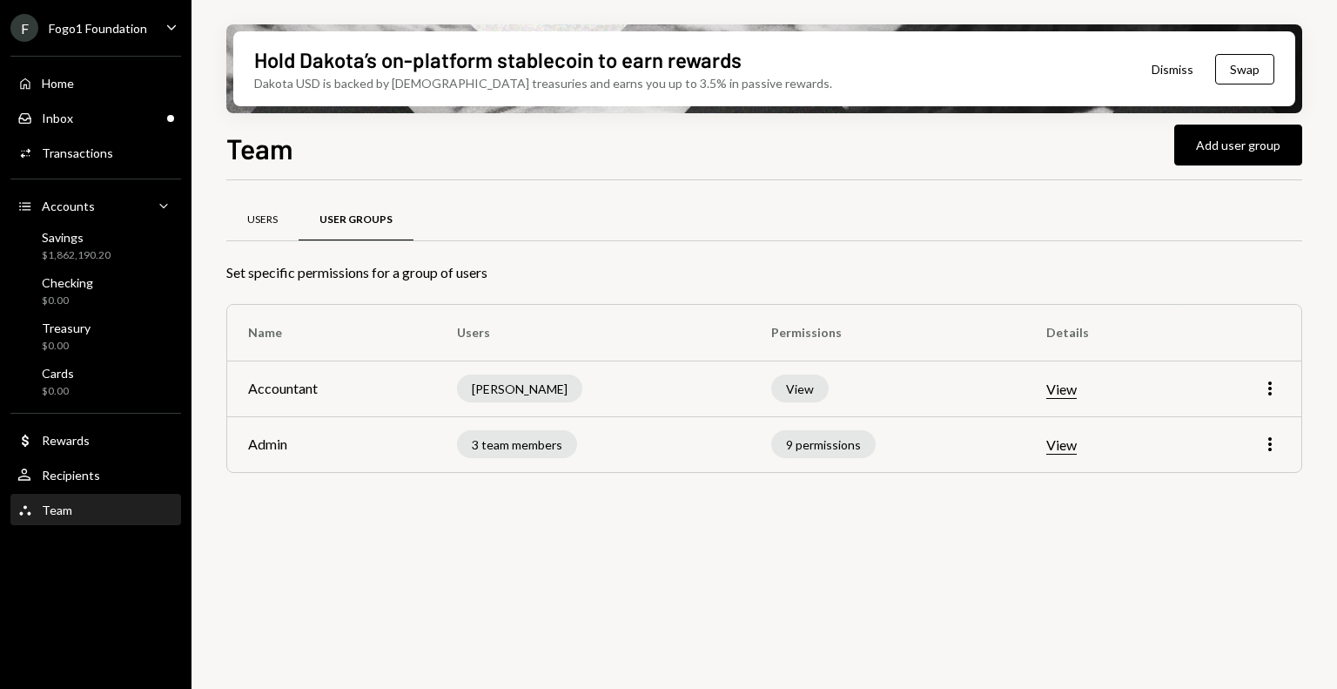
click at [252, 220] on div "Users" at bounding box center [262, 219] width 30 height 15
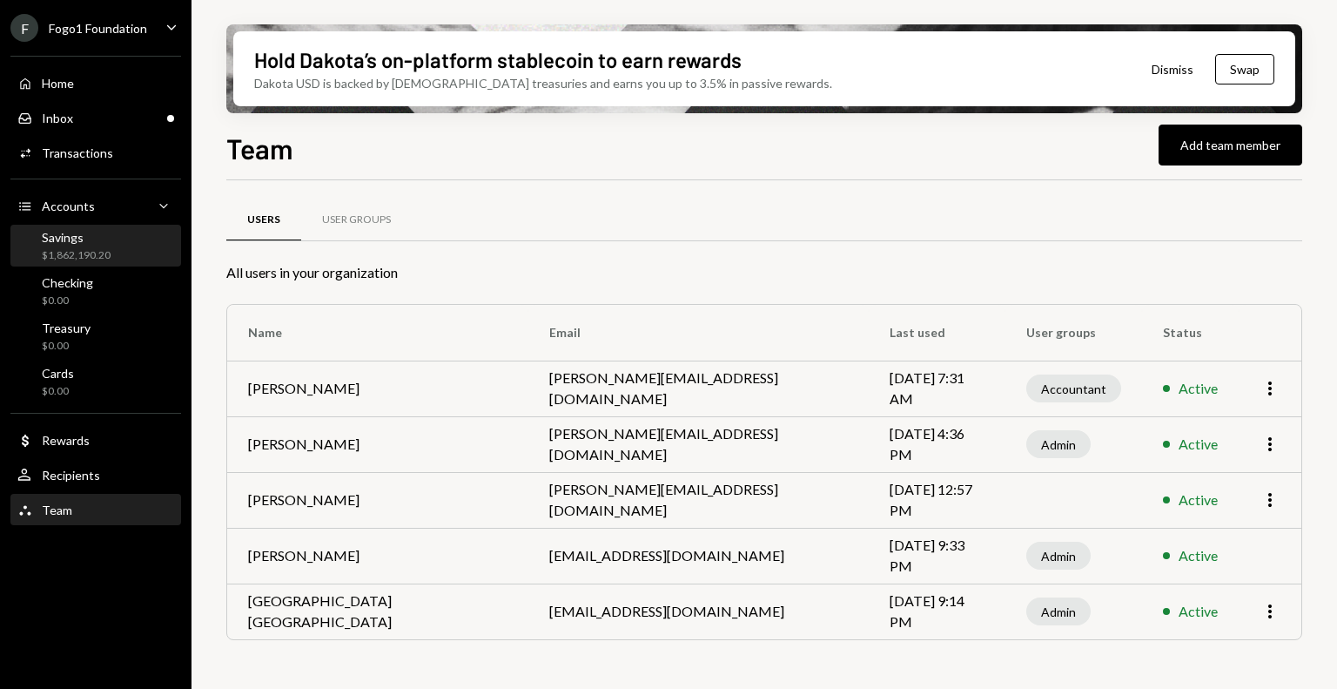
click at [87, 251] on div "$1,862,190.20" at bounding box center [76, 255] width 69 height 15
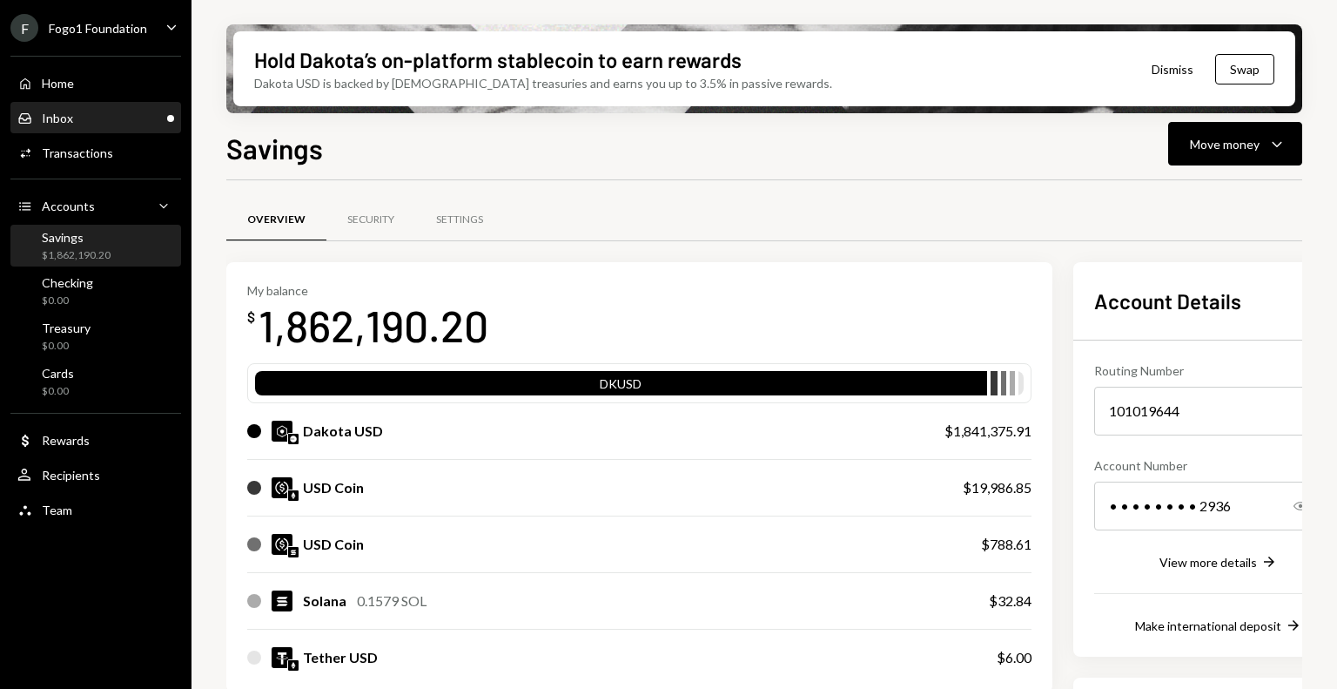
click at [70, 118] on div "Inbox" at bounding box center [57, 118] width 31 height 15
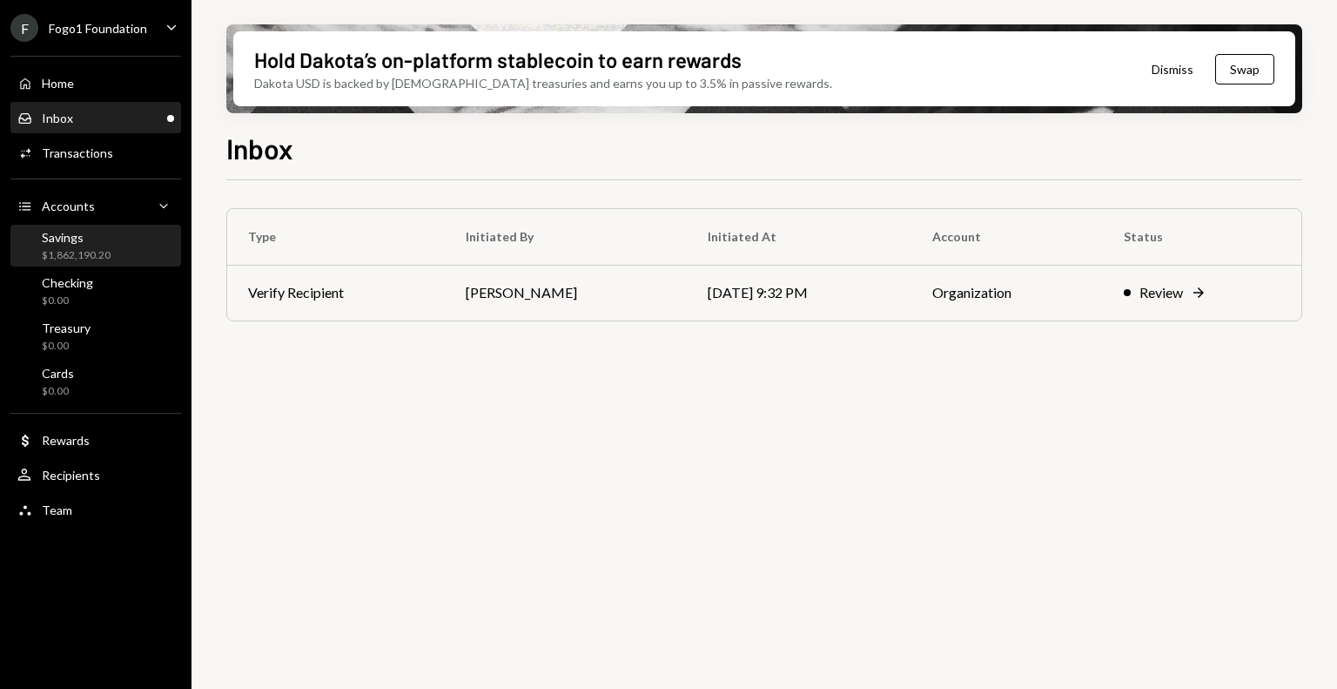
click at [73, 245] on div "Savings $1,862,190.20" at bounding box center [76, 246] width 69 height 33
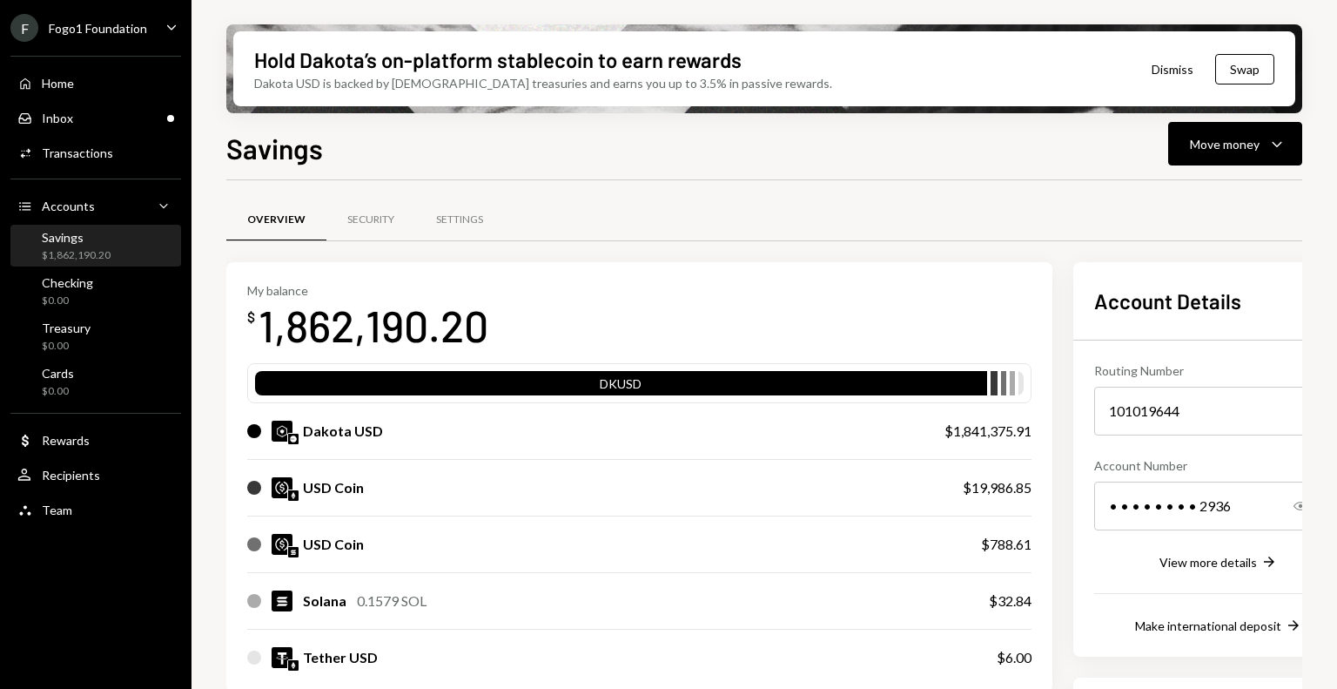
click at [84, 230] on div "Savings" at bounding box center [76, 237] width 69 height 15
click at [57, 97] on div "Home Home" at bounding box center [95, 84] width 157 height 30
click at [112, 105] on div "Inbox Inbox" at bounding box center [95, 119] width 157 height 30
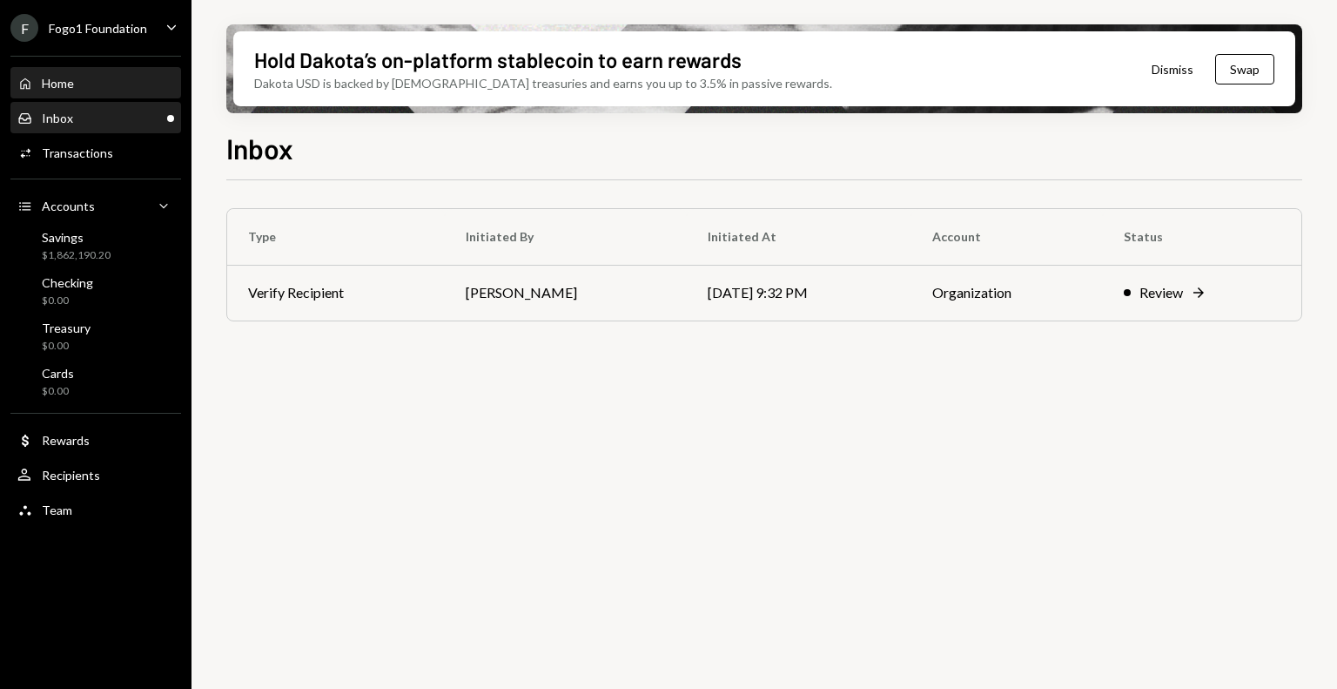
click at [70, 96] on div "Home Home" at bounding box center [95, 84] width 157 height 30
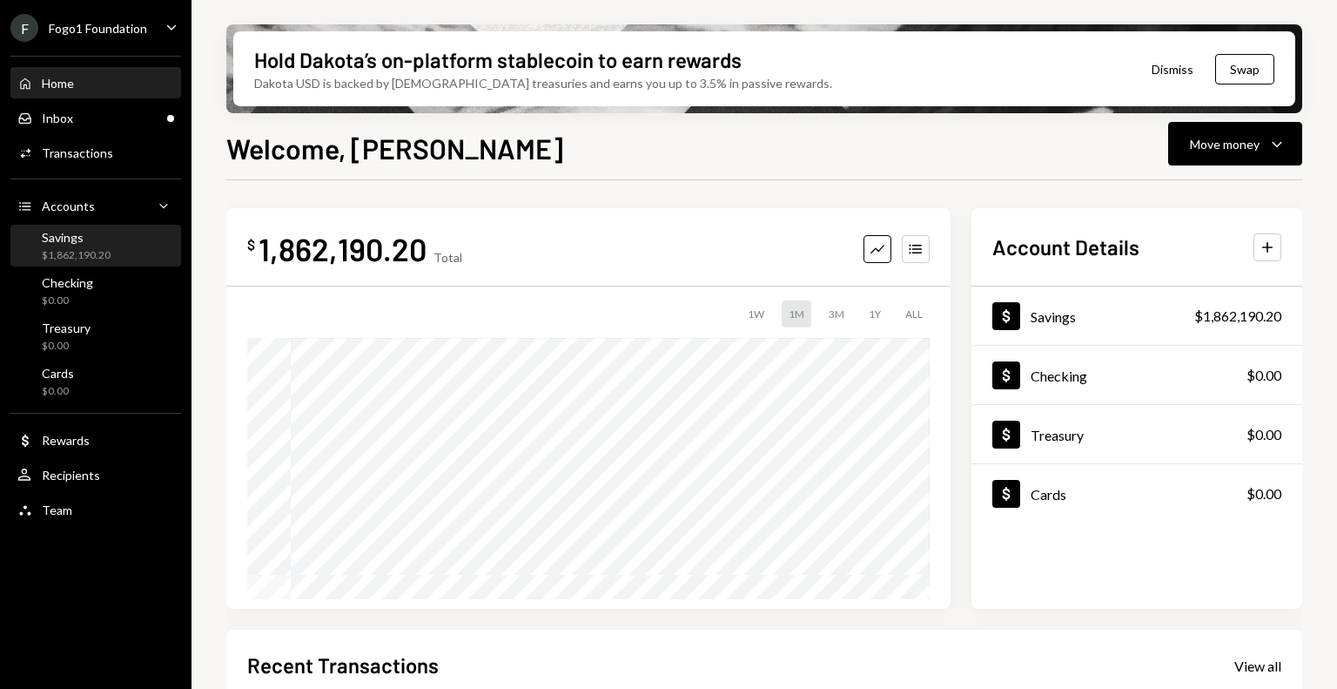
click at [77, 246] on div "Savings $1,862,190.20" at bounding box center [76, 246] width 69 height 33
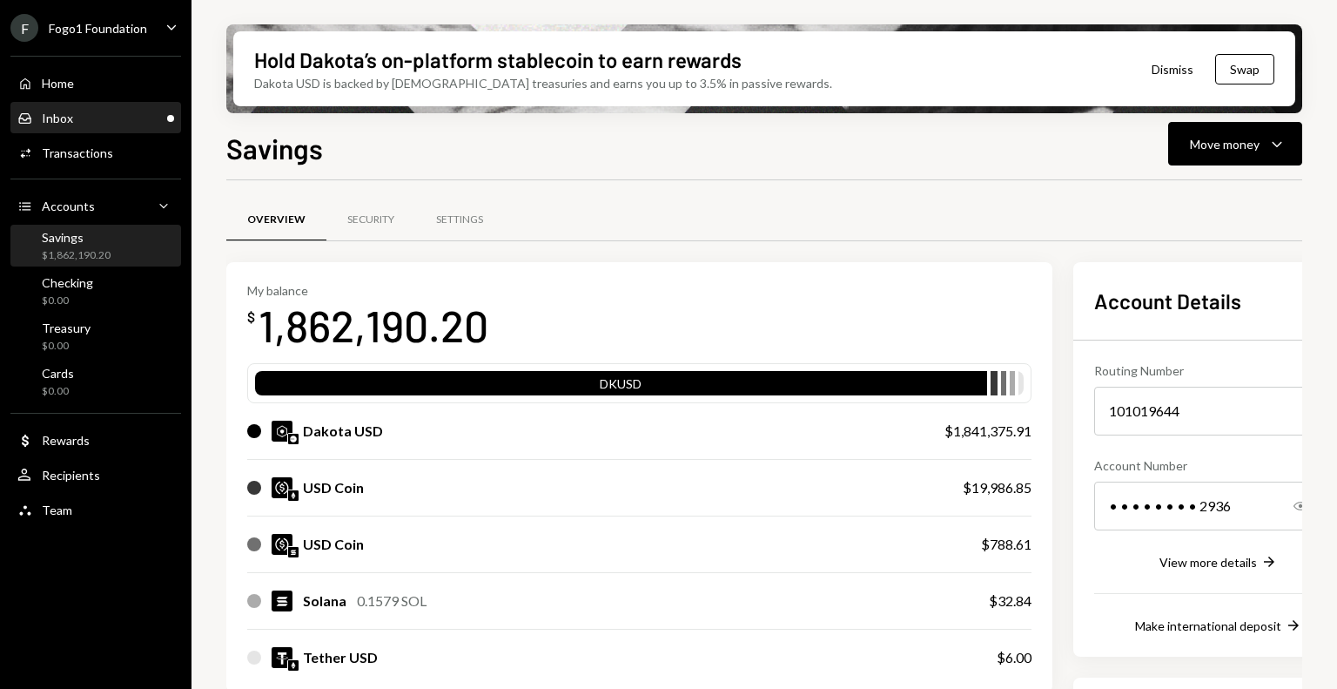
click at [108, 118] on div "Inbox Inbox" at bounding box center [95, 119] width 157 height 16
